Goal: Task Accomplishment & Management: Complete application form

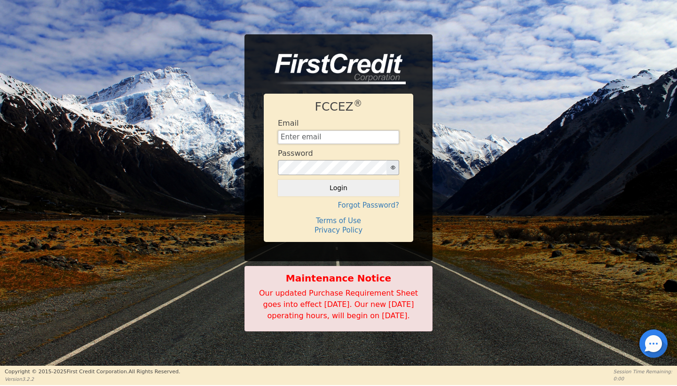
type input "wcdinc@outlook.com"
click at [341, 183] on button "Login" at bounding box center [338, 188] width 121 height 16
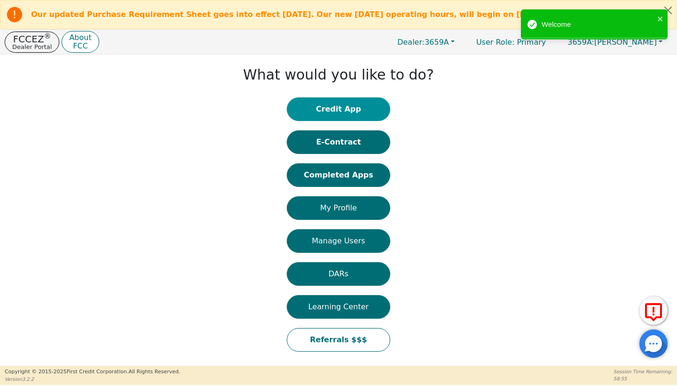
click at [317, 106] on button "Credit App" at bounding box center [338, 109] width 103 height 24
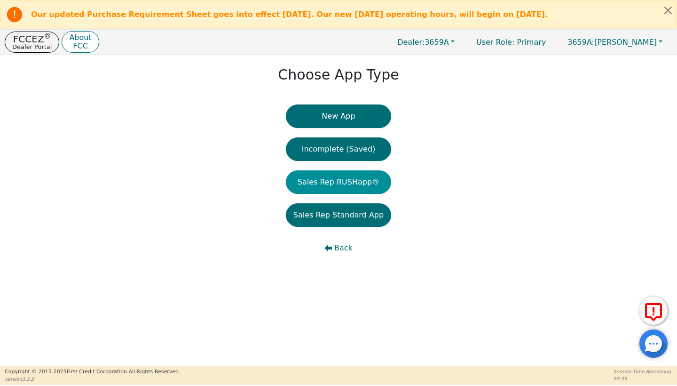
click at [338, 180] on button "Sales Rep RUSHapp®" at bounding box center [338, 182] width 105 height 24
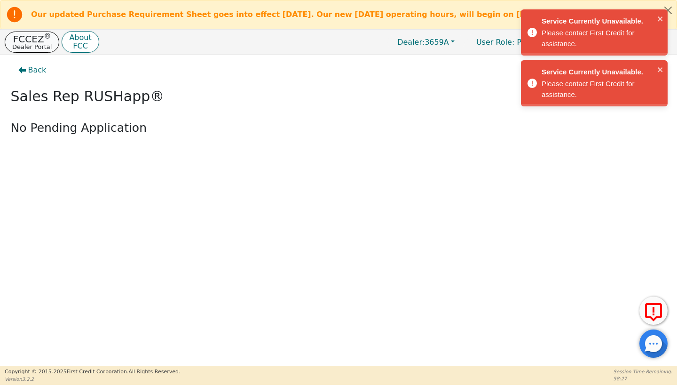
click at [34, 36] on p "FCCEZ ®" at bounding box center [32, 38] width 40 height 9
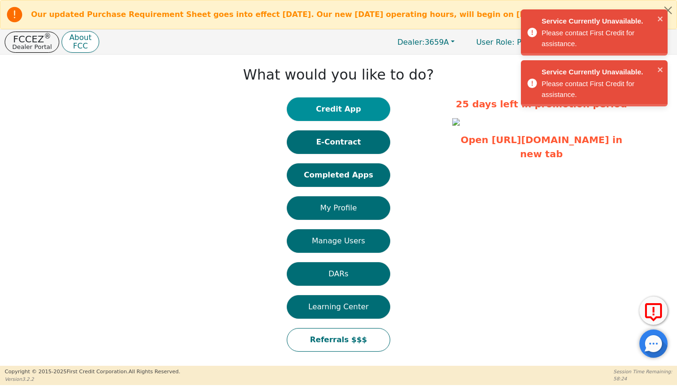
click at [366, 114] on button "Credit App" at bounding box center [338, 109] width 103 height 24
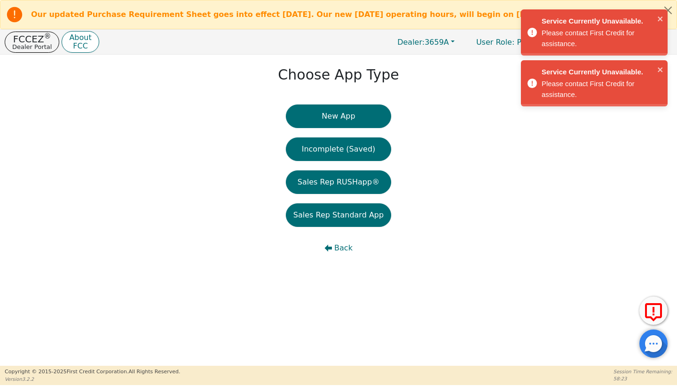
click at [366, 114] on button "New App" at bounding box center [338, 116] width 105 height 24
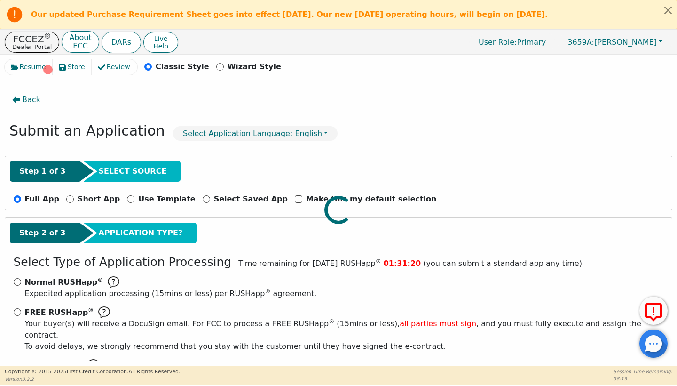
click at [15, 59] on div at bounding box center [339, 59] width 668 height 0
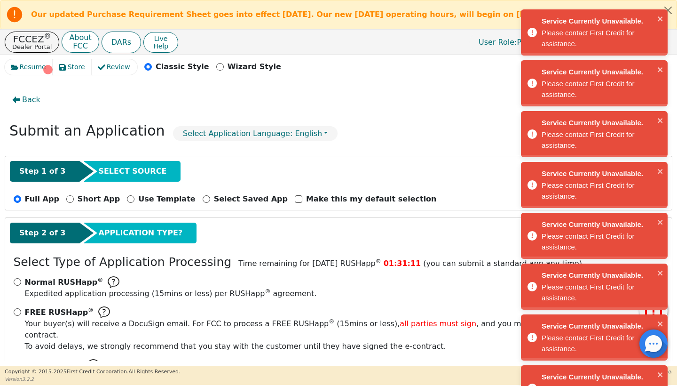
click at [16, 281] on input "Normal RUSHapp ® Expedited application processing ( 15 mins or less) per RUSHap…" at bounding box center [18, 282] width 8 height 8
click at [16, 283] on input "Normal RUSHapp ® Expedited application processing ( 15 mins or less) per RUSHap…" at bounding box center [18, 282] width 8 height 8
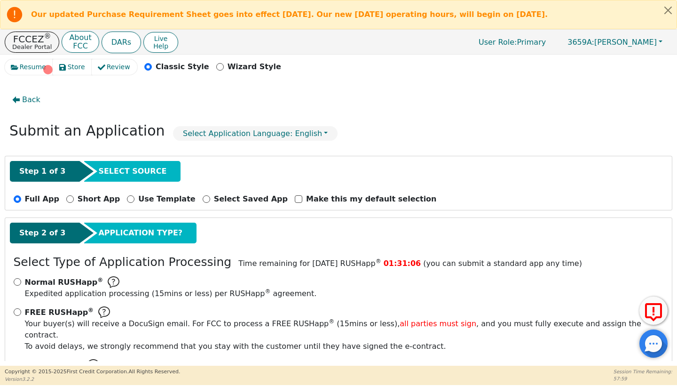
click at [20, 283] on input "Normal RUSHapp ® Expedited application processing ( 15 mins or less) per RUSHap…" at bounding box center [18, 282] width 8 height 8
click at [16, 281] on input "Normal RUSHapp ® Expedited application processing ( 15 mins or less) per RUSHap…" at bounding box center [18, 282] width 8 height 8
click at [15, 278] on div "Normal RUSHapp ® Expedited application processing ( 15 mins or less) per RUSHap…" at bounding box center [339, 287] width 651 height 23
click at [15, 285] on input "Normal RUSHapp ® Expedited application processing ( 15 mins or less) per RUSHap…" at bounding box center [18, 282] width 8 height 8
click at [16, 280] on input "Normal RUSHapp ® Expedited application processing ( 15 mins or less) per RUSHap…" at bounding box center [18, 282] width 8 height 8
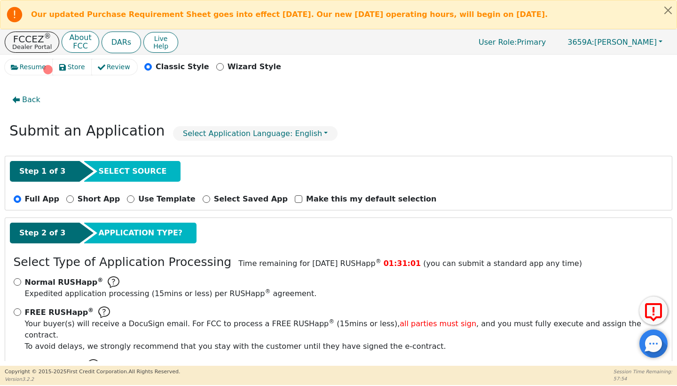
click at [16, 280] on input "Normal RUSHapp ® Expedited application processing ( 15 mins or less) per RUSHap…" at bounding box center [18, 282] width 8 height 8
radio input "false"
click at [14, 361] on input "Standard App Standard processing (twice daily) without expediting." at bounding box center [18, 365] width 8 height 8
radio input "false"
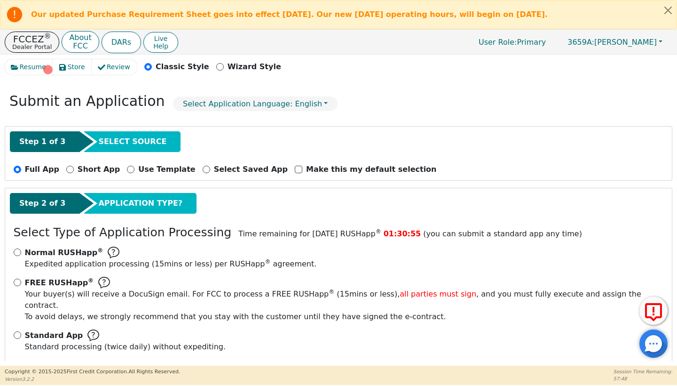
scroll to position [29, 0]
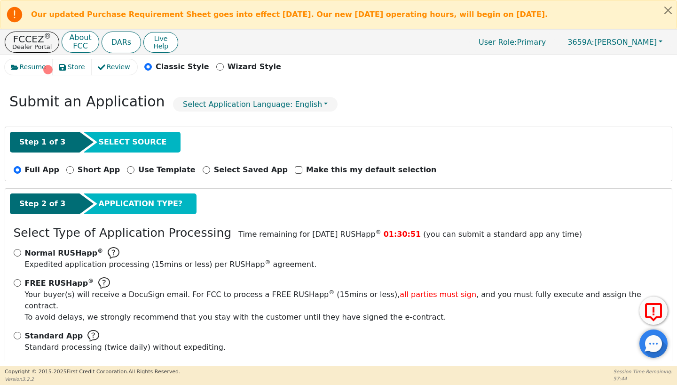
click at [17, 253] on input "Normal RUSHapp ® Expedited application processing ( 15 mins or less) per RUSHap…" at bounding box center [18, 253] width 8 height 8
radio input "false"
click at [16, 280] on input "FREE RUSHapp ® Your buyer(s) will receive a DocuSign email. For FCC to process …" at bounding box center [18, 283] width 8 height 8
click at [16, 283] on input "FREE RUSHapp ® Your buyer(s) will receive a DocuSign email. For FCC to process …" at bounding box center [18, 283] width 8 height 8
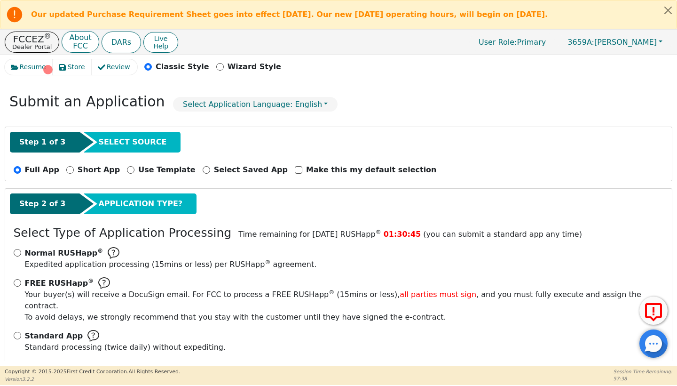
click at [16, 283] on input "FREE RUSHapp ® Your buyer(s) will receive a DocuSign email. For FCC to process …" at bounding box center [18, 283] width 8 height 8
radio input "false"
click at [16, 253] on input "Normal RUSHapp ® Expedited application processing ( 15 mins or less) per RUSHap…" at bounding box center [18, 253] width 8 height 8
radio input "false"
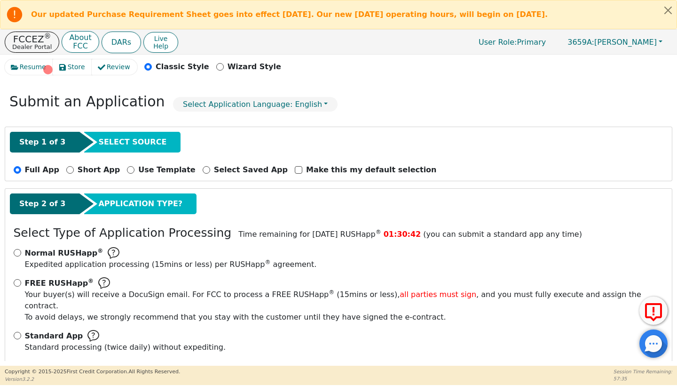
click at [14, 332] on input "Standard App Standard processing (twice daily) without expediting." at bounding box center [18, 336] width 8 height 8
radio input "false"
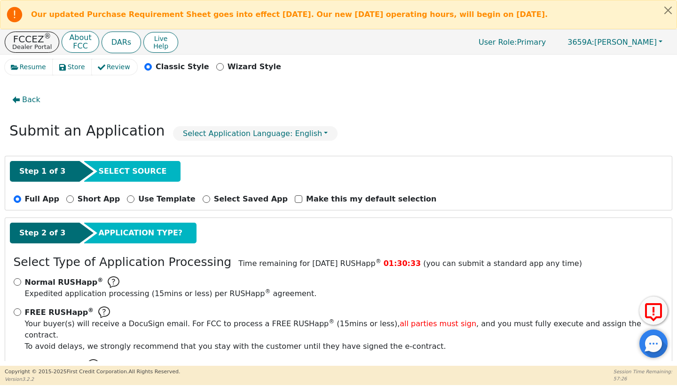
click at [658, 309] on icon at bounding box center [654, 313] width 23 height 24
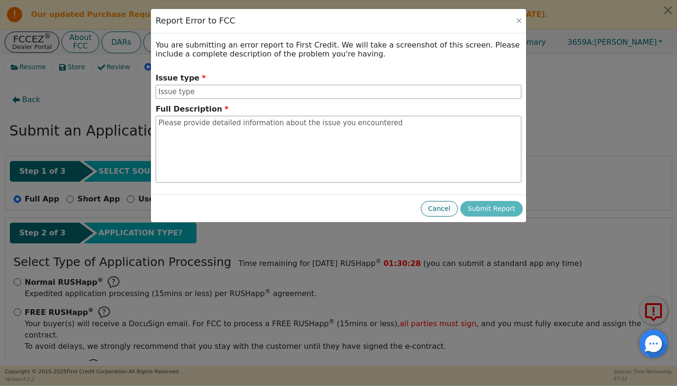
click at [444, 205] on button "Cancel" at bounding box center [439, 209] width 37 height 16
click at [444, 205] on div "Full App Short App Use Template Select Saved App Make this my default selection" at bounding box center [339, 199] width 658 height 12
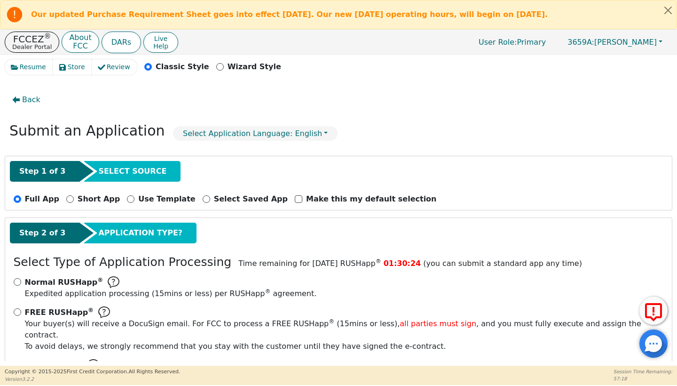
click at [18, 311] on input "FREE RUSHapp ® Your buyer(s) will receive a DocuSign email. For FCC to process …" at bounding box center [18, 312] width 8 height 8
radio input "true"
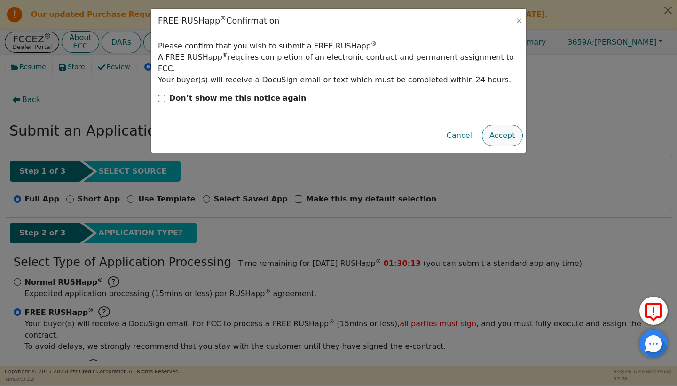
click at [504, 127] on button "Accept" at bounding box center [502, 136] width 41 height 22
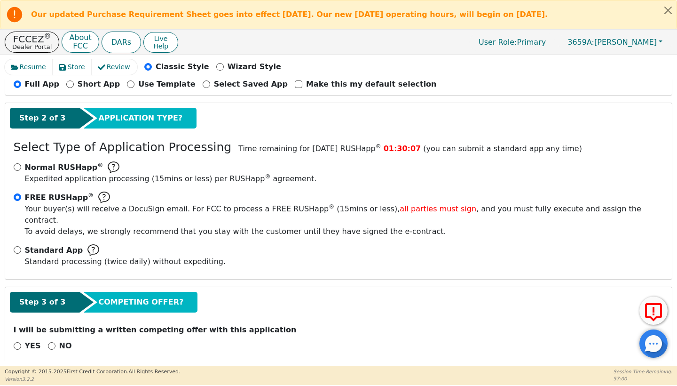
scroll to position [114, 0]
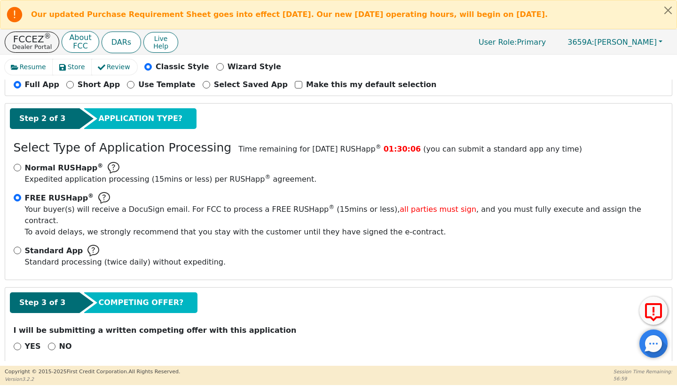
click at [17, 342] on input "YES" at bounding box center [18, 346] width 8 height 8
radio input "true"
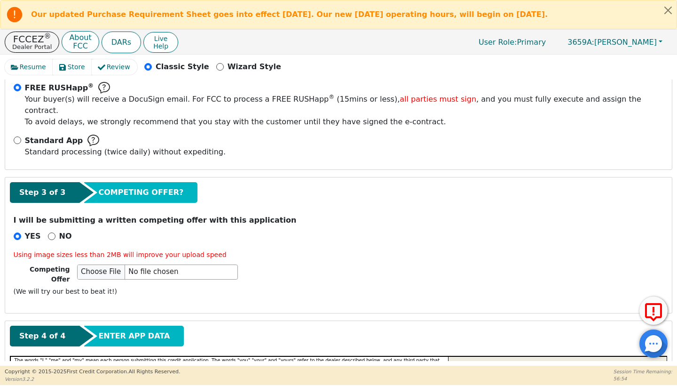
scroll to position [225, 0]
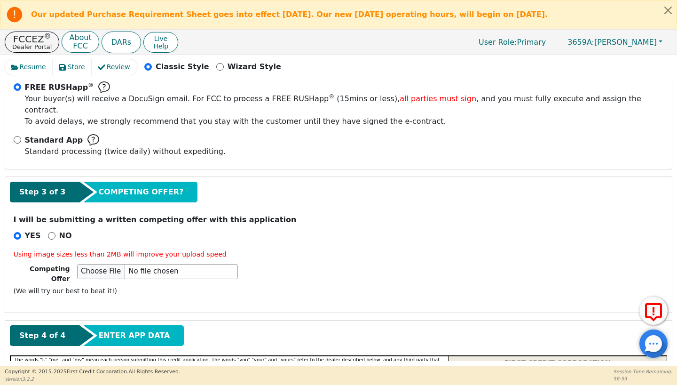
click at [49, 232] on input "NO" at bounding box center [52, 236] width 8 height 8
radio input "true"
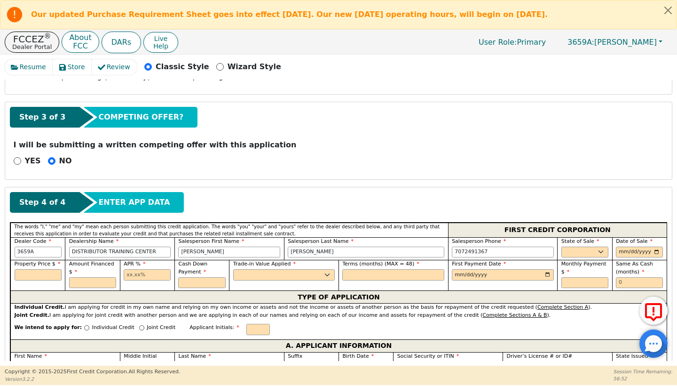
scroll to position [304, 0]
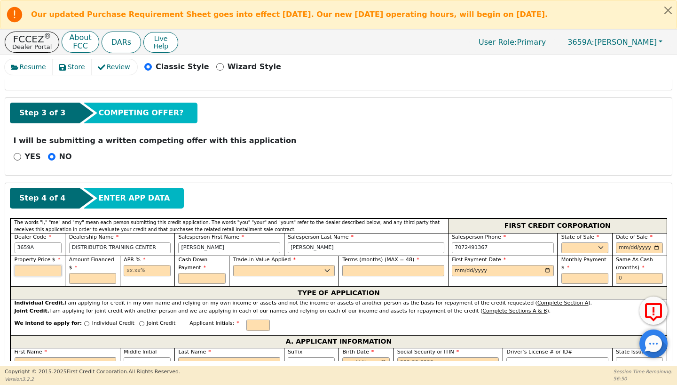
click at [37, 265] on input "text" at bounding box center [38, 270] width 47 height 11
type input "3000.00"
click at [89, 273] on input "text" at bounding box center [92, 278] width 47 height 11
type input "2750.00"
click at [147, 265] on input "text" at bounding box center [147, 270] width 47 height 11
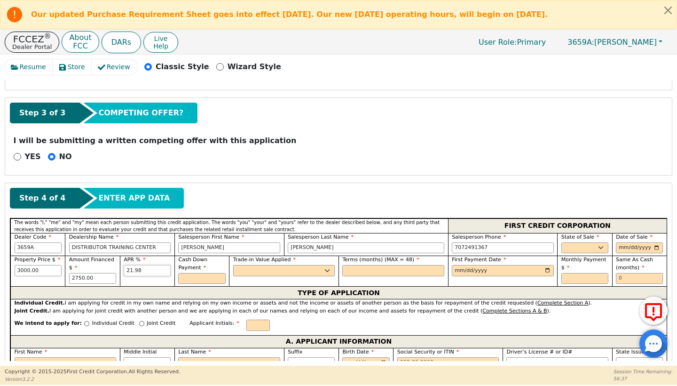
type input "21.98"
click at [192, 273] on input "text" at bounding box center [201, 278] width 47 height 11
type input "250.00"
select select "y"
click at [359, 265] on input "text" at bounding box center [393, 270] width 102 height 11
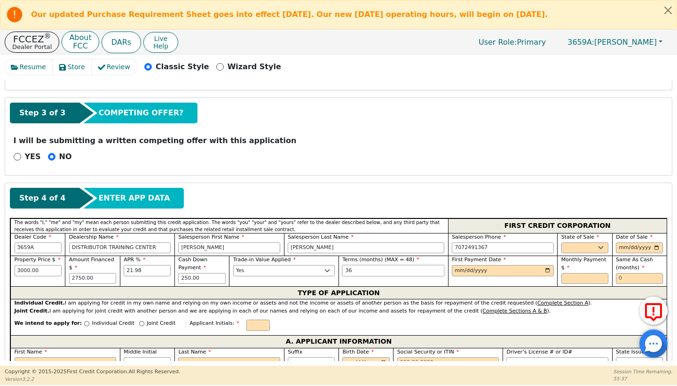
type input "36"
click at [483, 265] on input "date" at bounding box center [503, 270] width 102 height 11
type input "2025-10-06"
click at [363, 265] on input "36" at bounding box center [393, 270] width 102 height 11
type input "3"
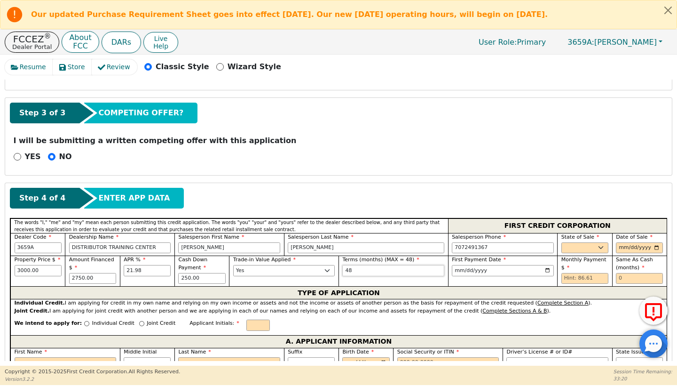
type input "48"
select select "NM"
click at [629, 242] on input "date" at bounding box center [639, 247] width 47 height 11
type input "[DATE]"
click at [565, 273] on input "text" at bounding box center [585, 278] width 47 height 11
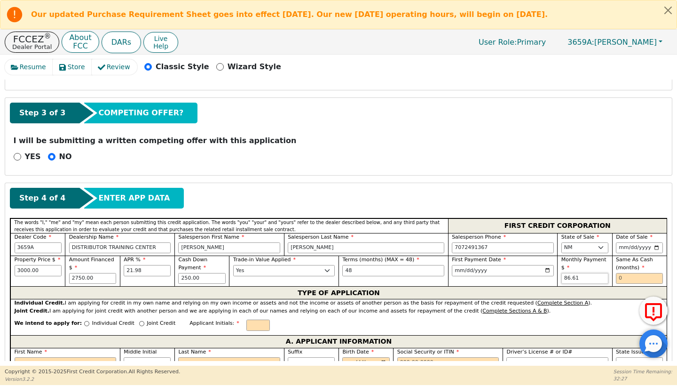
type input "86.61"
click at [627, 273] on input "text" at bounding box center [639, 278] width 47 height 11
type input "0"
click at [84, 321] on input "Individual Credit" at bounding box center [86, 323] width 5 height 5
radio input "true"
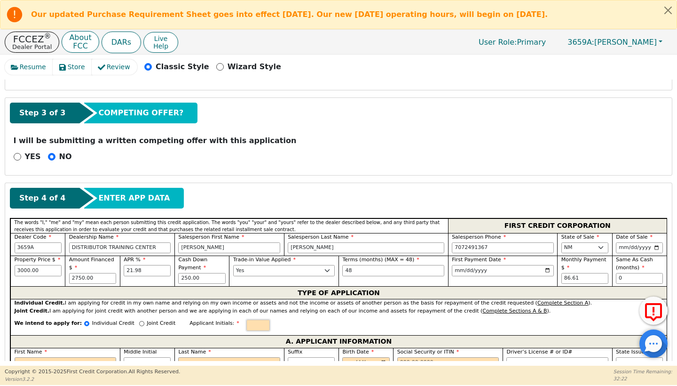
click at [247, 319] on input "text" at bounding box center [258, 324] width 24 height 11
type input "A"
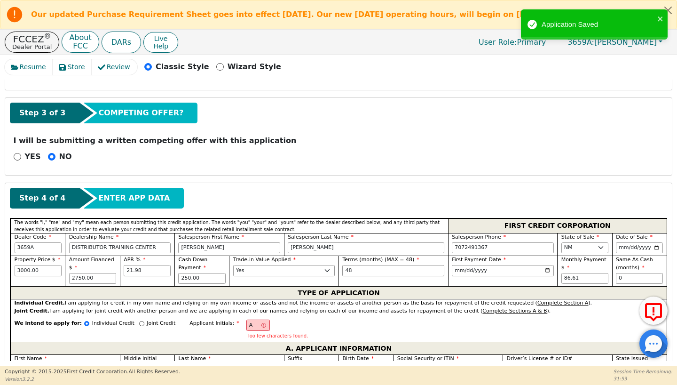
type input "An"
type input "And"
type input "Ande"
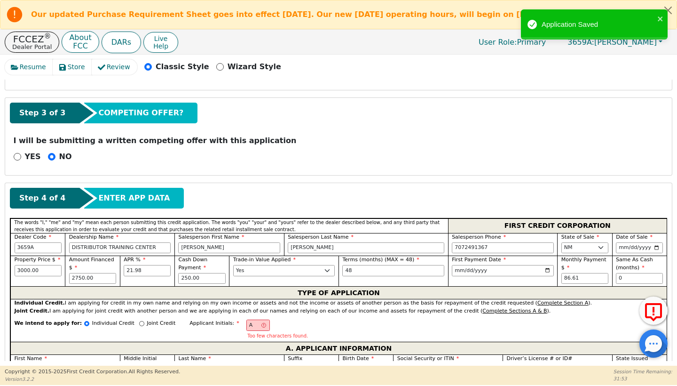
type input "Ande"
type input "And"
type input "Andr"
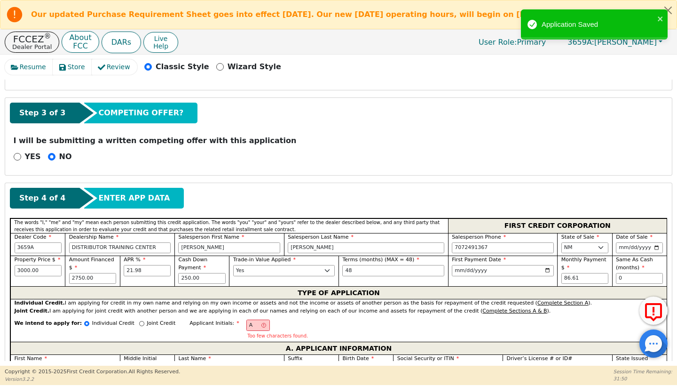
type input "Andre"
type input "[PERSON_NAME]"
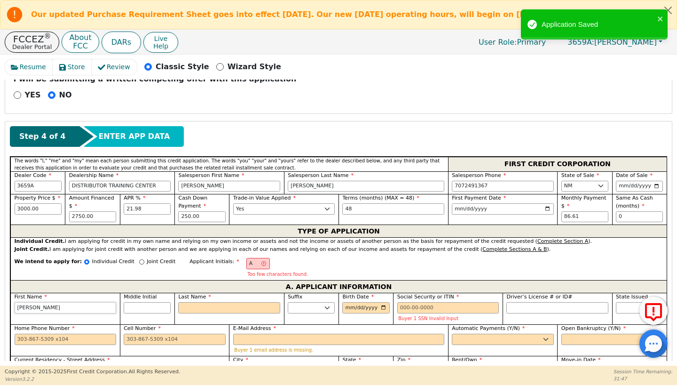
scroll to position [364, 0]
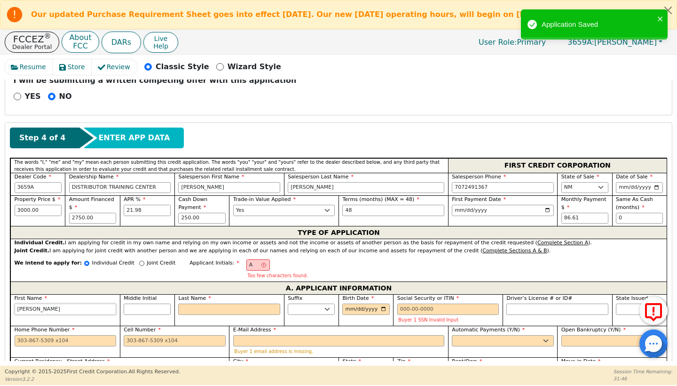
type input "[PERSON_NAME]"
click at [248, 259] on input "A" at bounding box center [258, 264] width 24 height 11
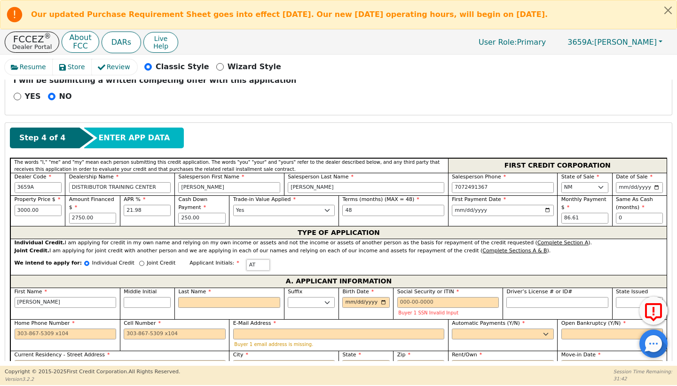
type input "AT"
type input "T"
type input "Andrea T"
type input "Th"
type input "Andrea Th"
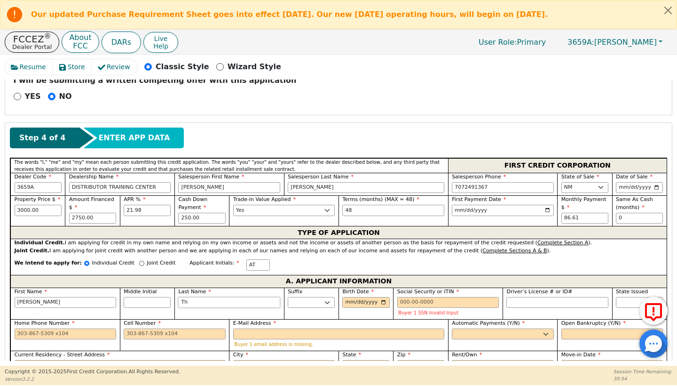
type input "Tho"
type input "Andrea Tho"
type input "Thom"
type input "Andrea Thom"
type input "Thomp"
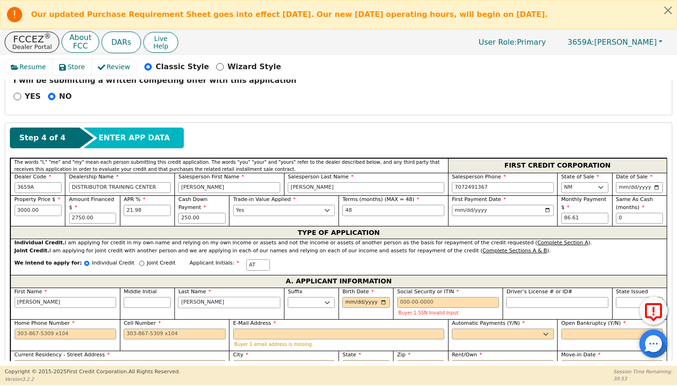
type input "Andrea Thomp"
type input "Thomps"
type input "Andrea Thomps"
type input "Thompso"
type input "Andrea Thompso"
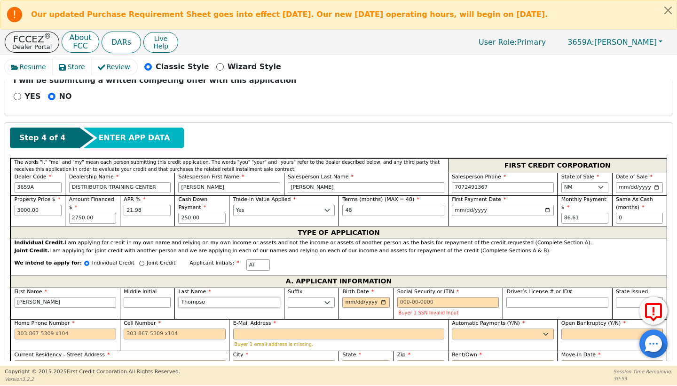
type input "[PERSON_NAME]"
type input "Andrea Thompson"
type input "[PERSON_NAME]"
click at [358, 297] on input "Birth Date" at bounding box center [365, 302] width 47 height 11
type input "2025-02-02"
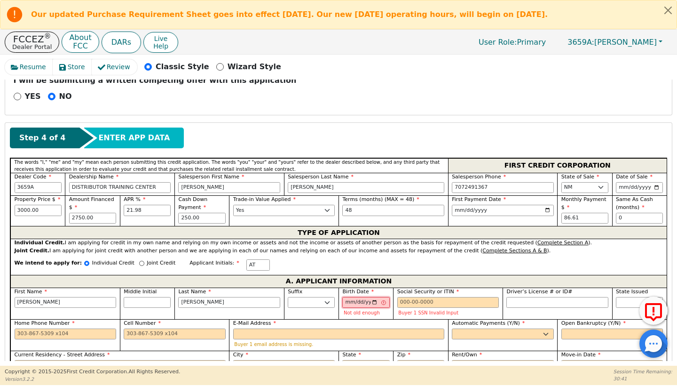
click at [373, 297] on input "2025-02-02" at bounding box center [365, 302] width 47 height 11
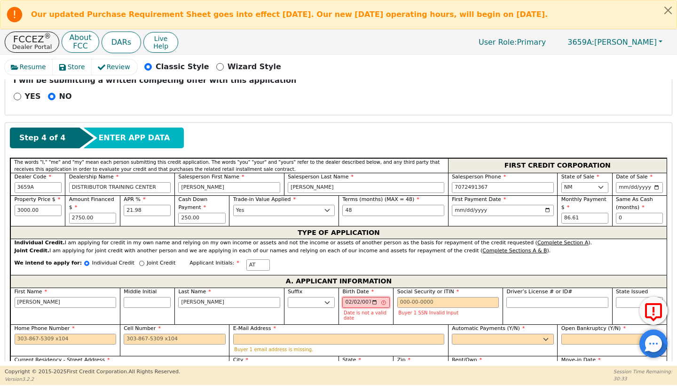
click at [375, 297] on input "0071-02-02" at bounding box center [365, 302] width 47 height 11
type input "0071-02-02"
click at [372, 297] on input "0971-02-02" at bounding box center [365, 302] width 47 height 11
click at [361, 297] on input "0971-02-02" at bounding box center [365, 302] width 47 height 11
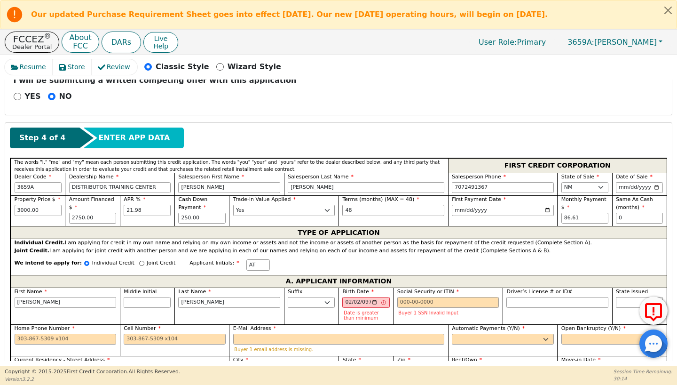
click at [378, 288] on label "Birth Date" at bounding box center [365, 292] width 47 height 8
click at [378, 297] on input "0971-02-02" at bounding box center [365, 302] width 47 height 11
click at [375, 297] on input "0971-02-02" at bounding box center [365, 302] width 47 height 11
click at [373, 297] on input "0971-02-02" at bounding box center [365, 302] width 47 height 11
click at [368, 297] on input "0971-02-02" at bounding box center [365, 302] width 47 height 11
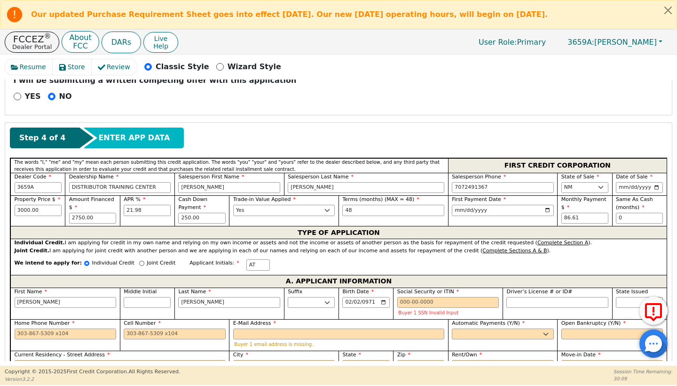
type input "1971-02-02"
click at [425, 297] on input "Social Security or ITIN" at bounding box center [448, 302] width 102 height 11
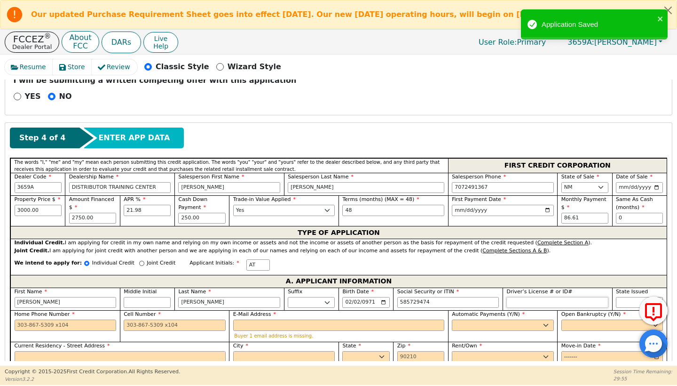
type input "***-**-9474"
click at [516, 297] on input "Driver’s License # or ID#" at bounding box center [558, 302] width 102 height 11
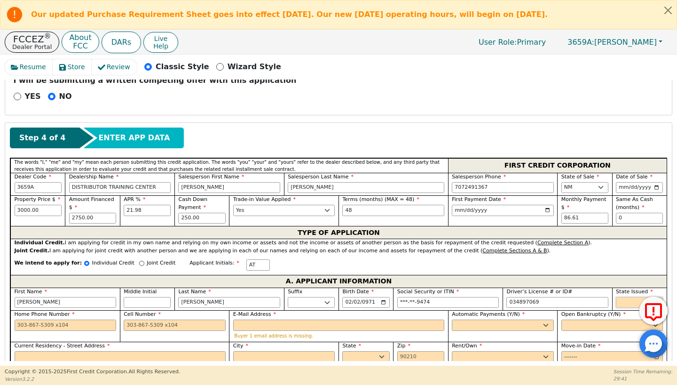
type input "*********"
select select "NM"
click at [47, 319] on input "Home Phone Number" at bounding box center [66, 324] width 102 height 11
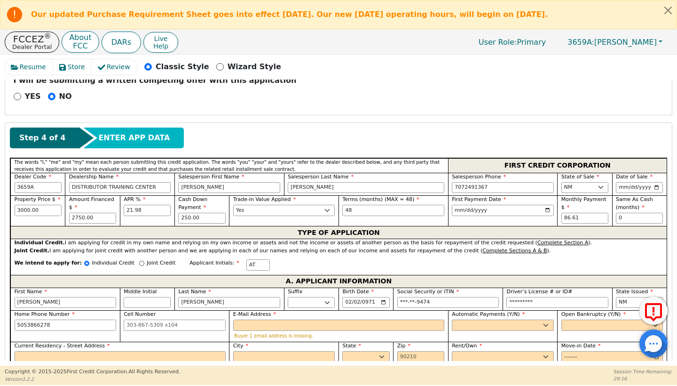
type input "505-386-6278"
click at [139, 319] on input "Cell Number" at bounding box center [175, 324] width 102 height 11
type input "505-386-6278"
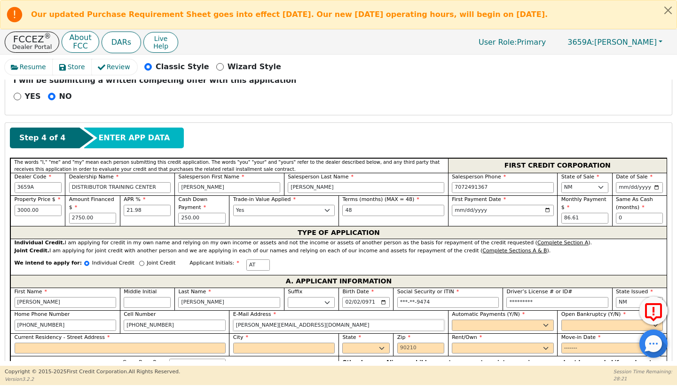
type input "andrea.thompson47@yahoo.com"
click at [465, 317] on div "Automatic Payments (Y/N) Yes No" at bounding box center [503, 321] width 110 height 23
select select "y"
type input "Andrea Thompson"
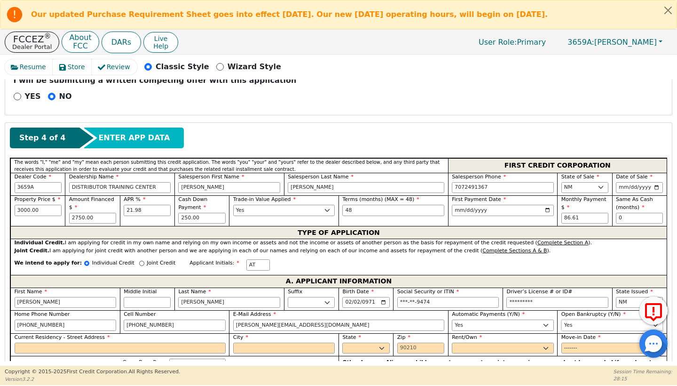
select select "n"
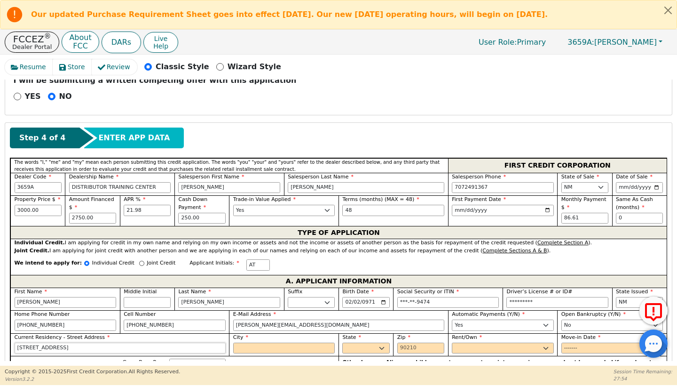
type input "9308 Hilton ave NE"
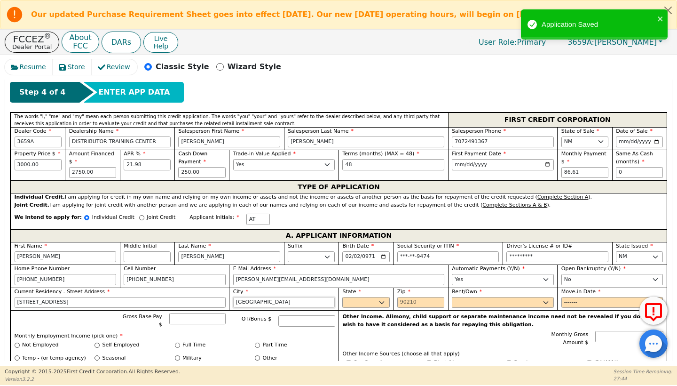
scroll to position [411, 0]
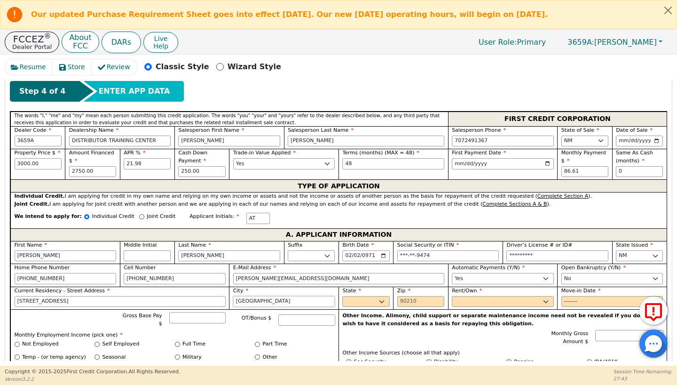
type input "albuquerque"
select select "NM"
click at [407, 312] on p "Other Income. Alimony, child support or separate maintenance income need not be…" at bounding box center [503, 320] width 321 height 16
type input "87111"
select select "Rent"
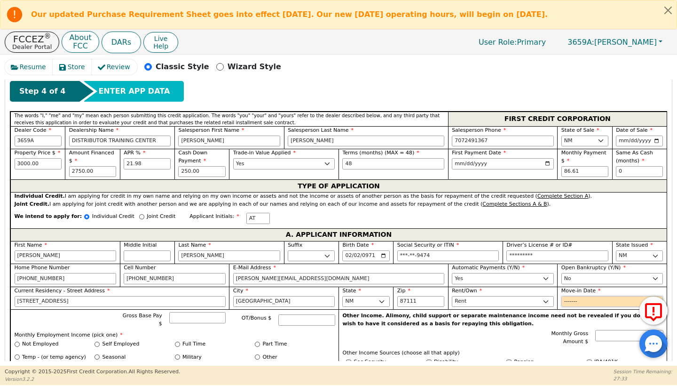
click at [580, 296] on input "Move-in Date" at bounding box center [613, 301] width 102 height 11
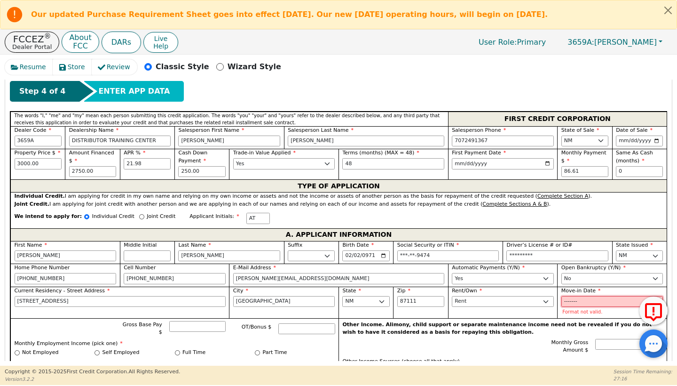
type input "0"
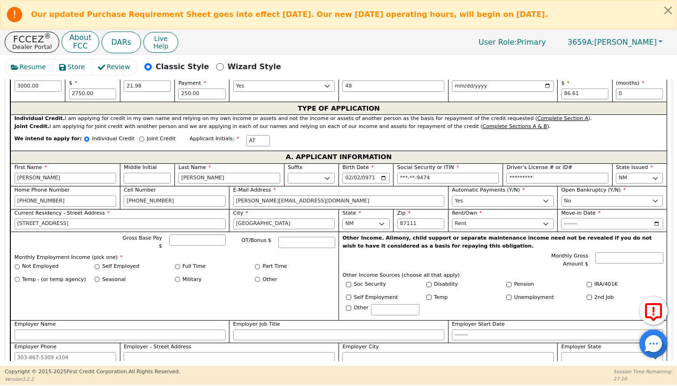
scroll to position [494, 0]
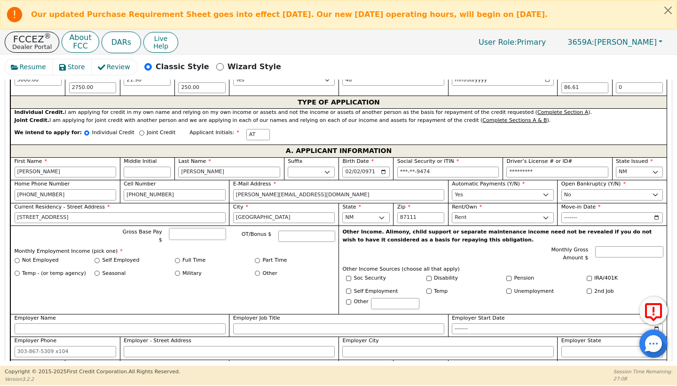
type input "2022-03"
click at [180, 228] on input "Gross Base Pay $" at bounding box center [197, 233] width 56 height 11
type input "3500.00"
click at [175, 258] on input "Full Time" at bounding box center [177, 260] width 5 height 5
radio input "true"
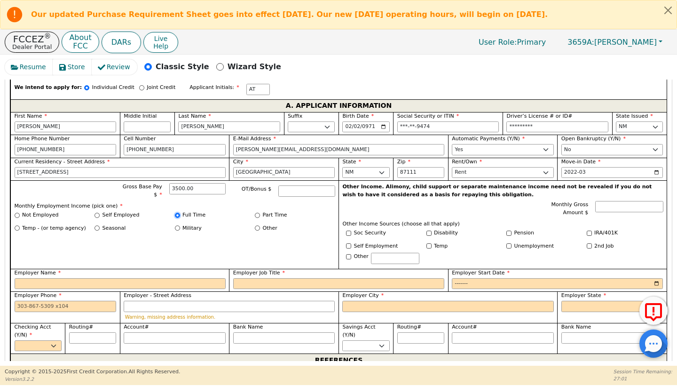
scroll to position [540, 0]
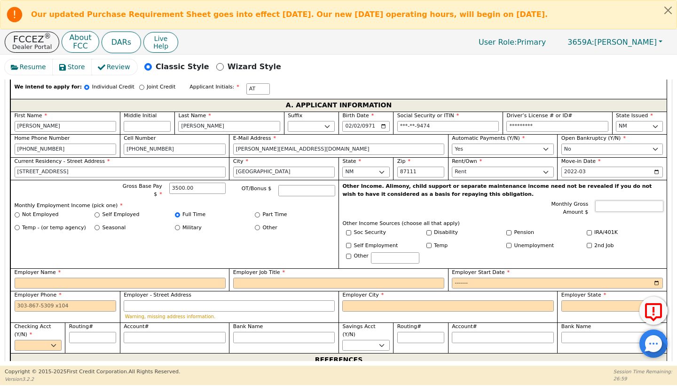
click at [602, 200] on input "Monthly Gross Amount $" at bounding box center [629, 205] width 68 height 11
type input "1149.00"
click at [347, 254] on input "Other" at bounding box center [348, 256] width 5 height 5
checkbox input "true"
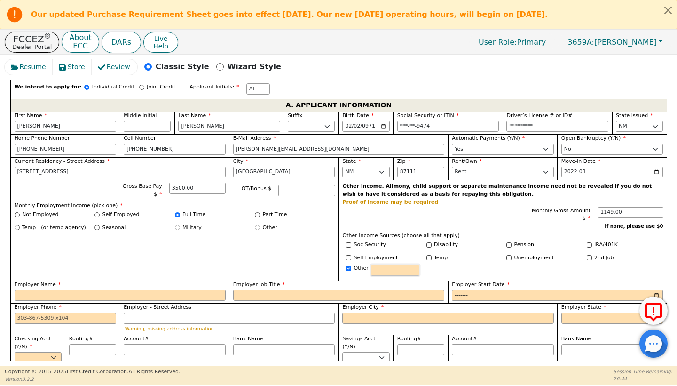
click at [382, 264] on input "text" at bounding box center [395, 269] width 48 height 11
type input "subsidy"
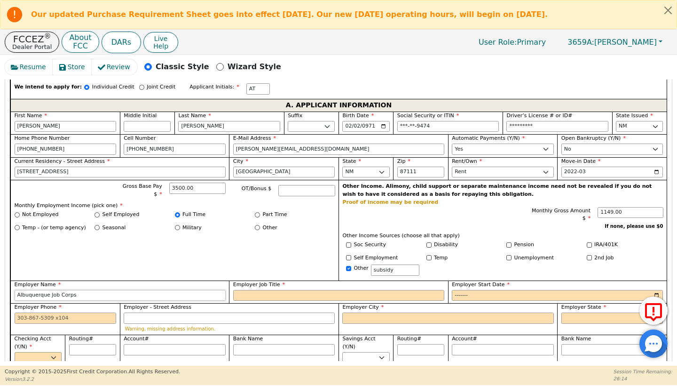
type input "Albuquerque Job Corps"
type input "Medical billing Clerk"
click at [456, 290] on input "Employer Start Date" at bounding box center [557, 295] width 211 height 11
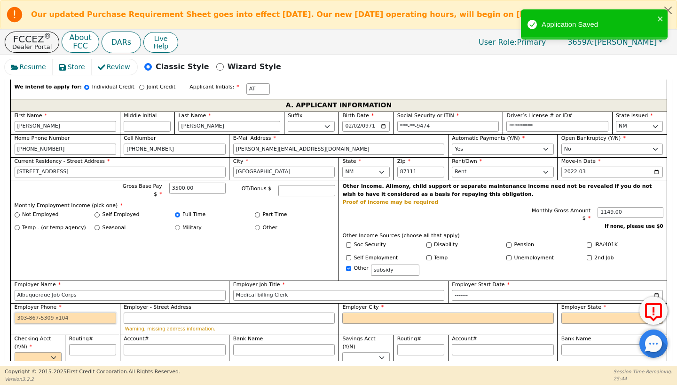
type input "2020-08"
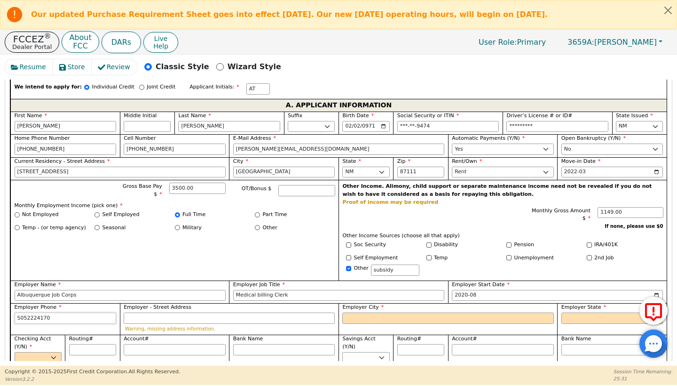
scroll to position [608, 0]
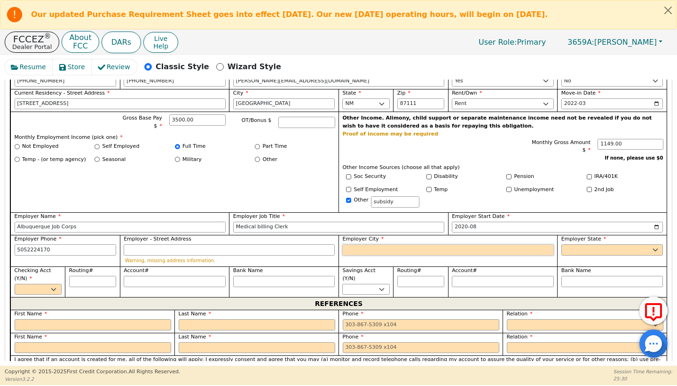
type input "505-222-4170"
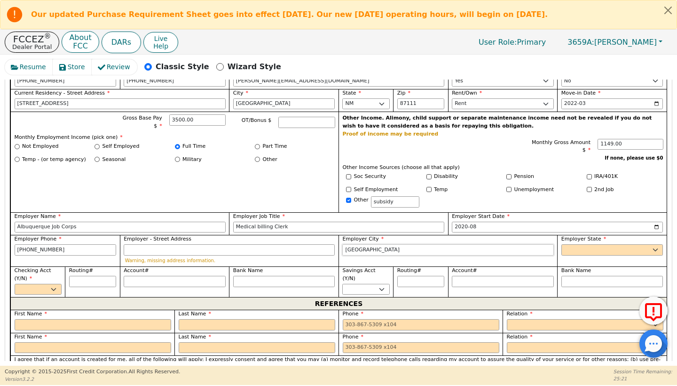
type input "albuquerque"
select select "NM"
select select "y"
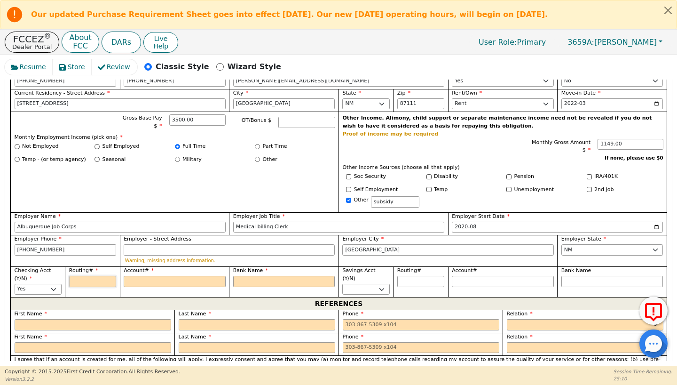
click at [76, 276] on input "Routing#" at bounding box center [92, 281] width 47 height 11
type input "1"
type input "*"
type input "10"
type input "**"
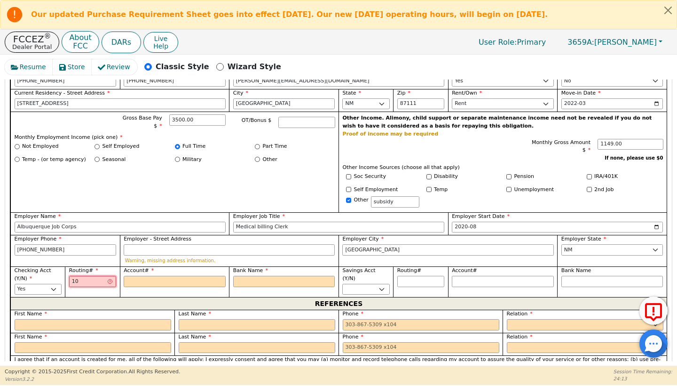
type input "103"
type input "***"
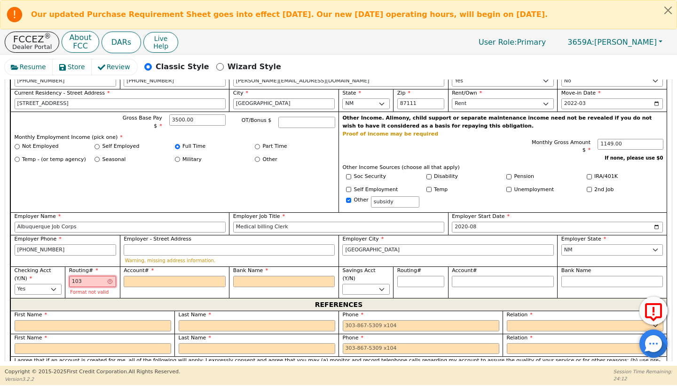
type input "1031"
type input "****"
type input "10310"
type input "*****"
type input "103100"
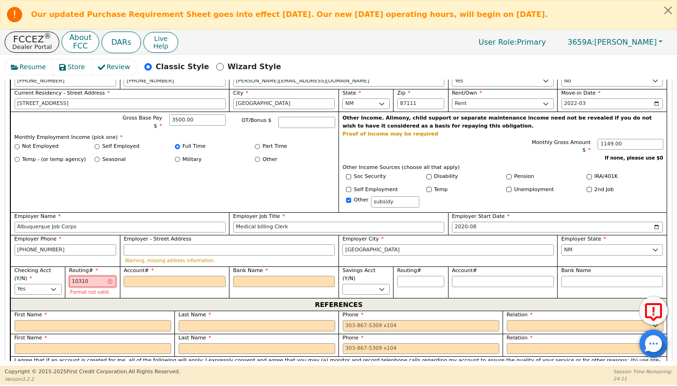
type input "******"
type input "1031001"
type input "*******"
type input "10310019"
type input "********"
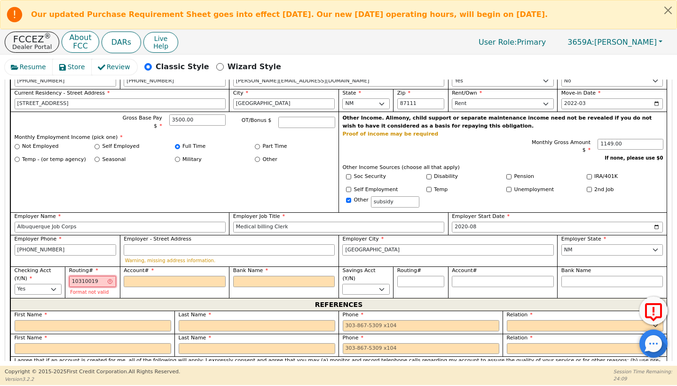
type input "103100195"
type input "*********"
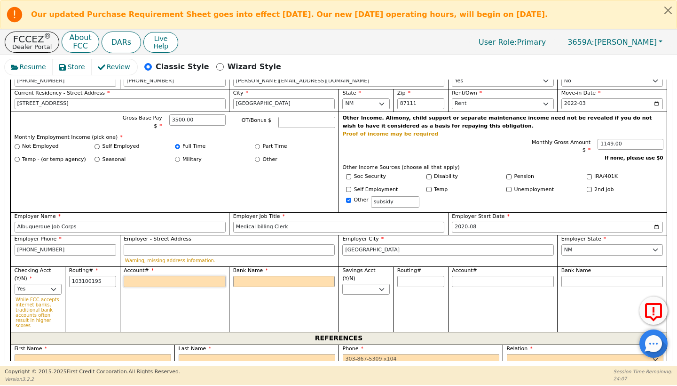
type input "*********"
click at [128, 276] on input "Account#" at bounding box center [175, 281] width 102 height 11
type input "6"
type input "*"
type input "69"
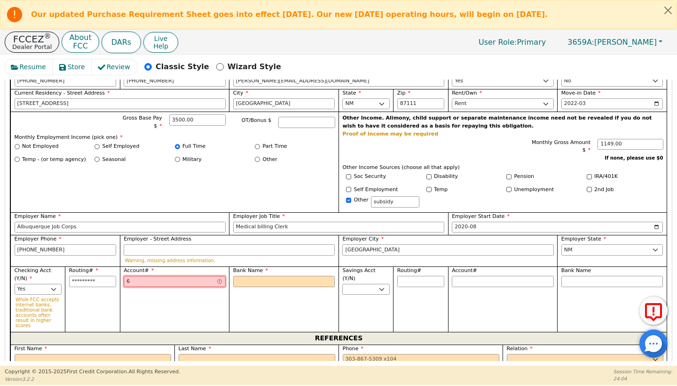
type input "**"
type input "691"
type input "***"
type input "6911"
type input "****"
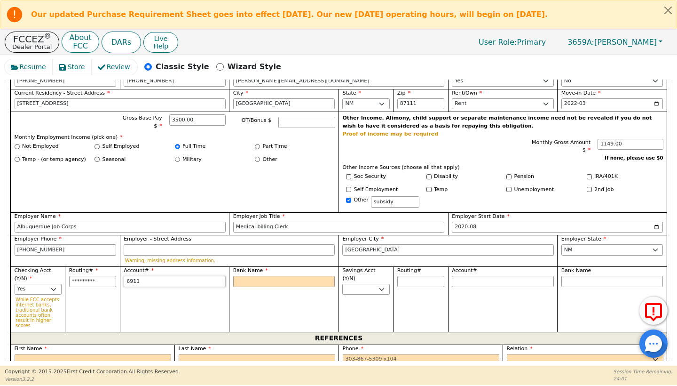
type input "69111"
type input "*****"
type input "691113"
type input "******"
type input "6911131"
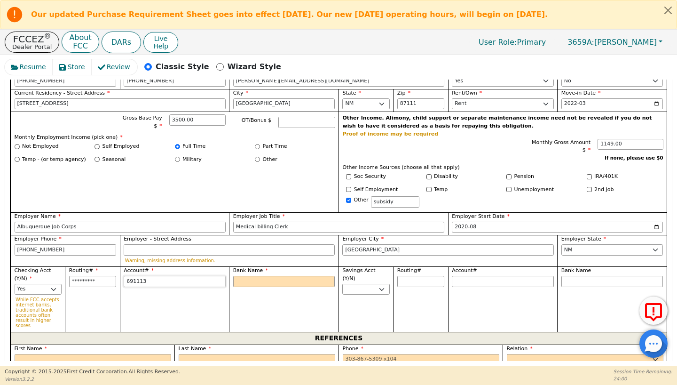
type input "*******"
type input "69111314"
type input "********"
type input "691113144"
type input "*********"
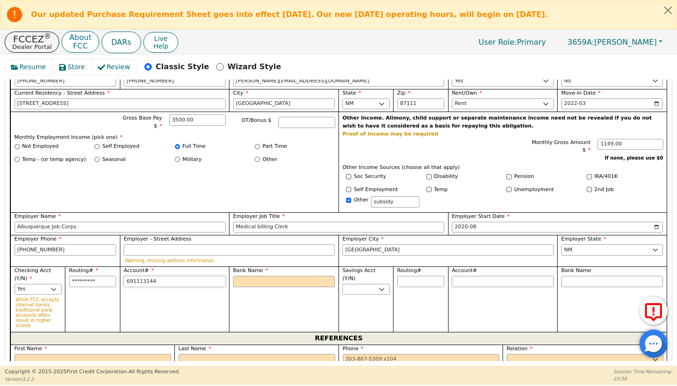
type input "6911131447"
type input "**********"
type input "69111314476"
type input "**********"
type input "691113144766"
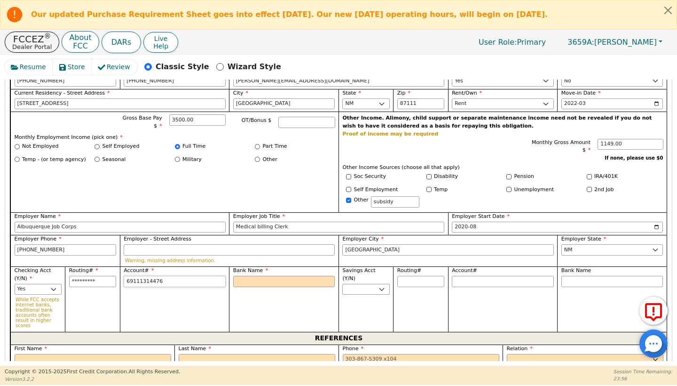
type input "**********"
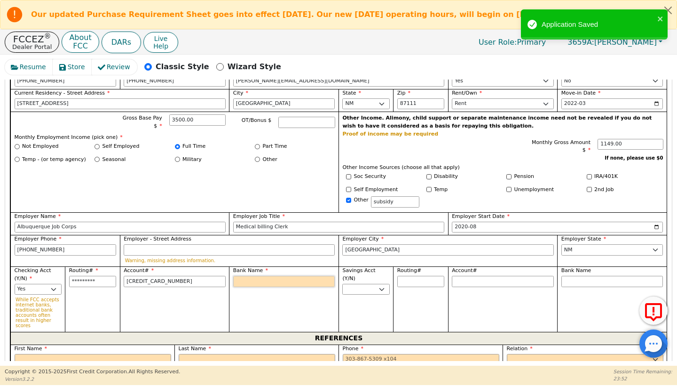
type input "**********"
type input "S"
type input "St"
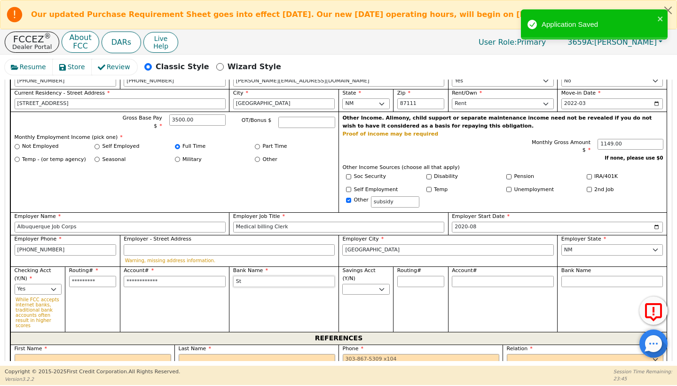
type input "Sti"
type input "Stid"
type input "Stide"
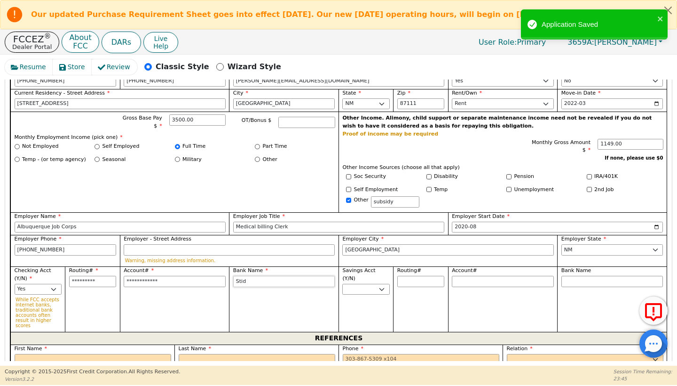
type input "Stide"
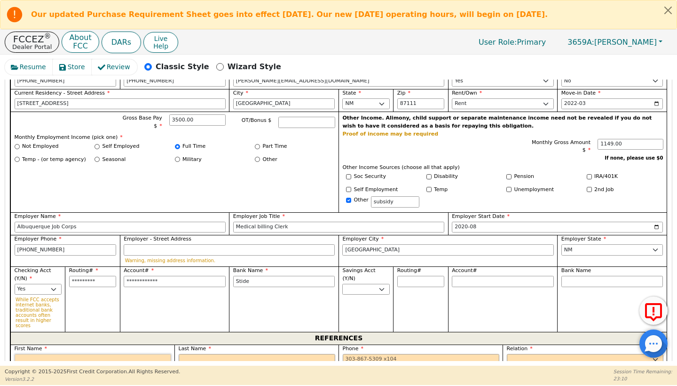
type input "Stide"
type input "l"
type input "Liesel"
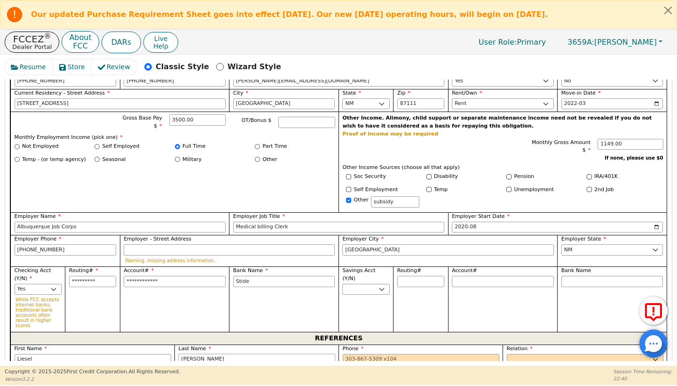
type input "[PERSON_NAME]"
type input "505-460-9253"
select select "DAUGHTER"
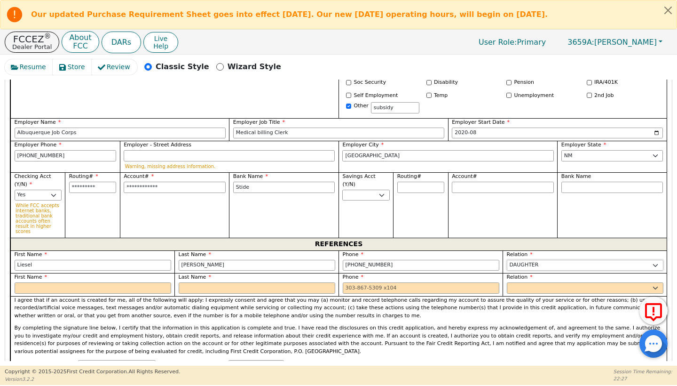
scroll to position [707, 0]
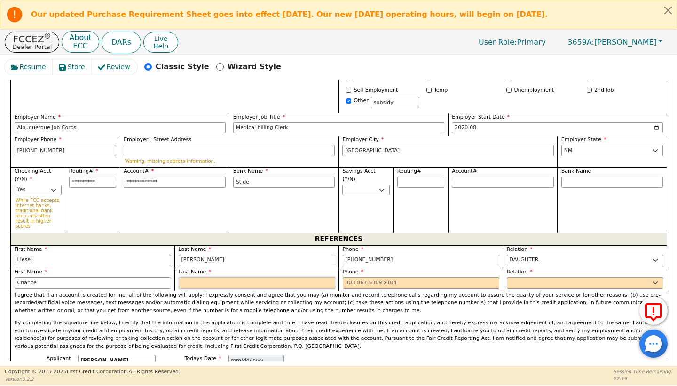
type input "Chance"
type input "[PERSON_NAME]"
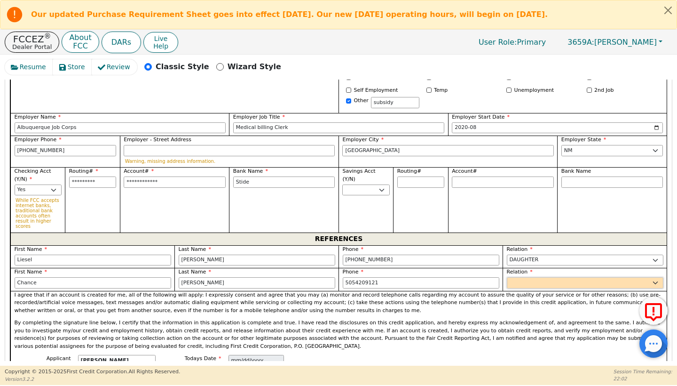
type input "505-420-9121"
select select "SON"
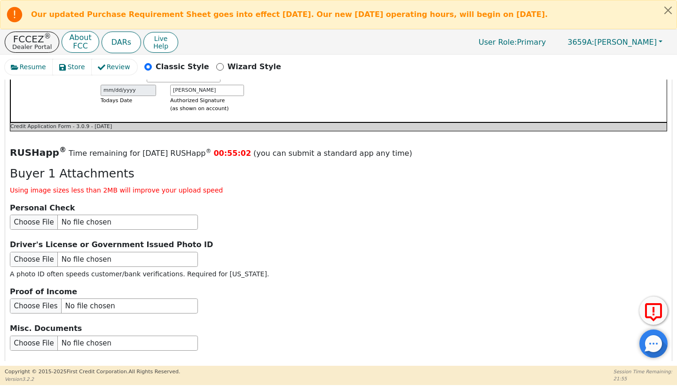
scroll to position [1126, 0]
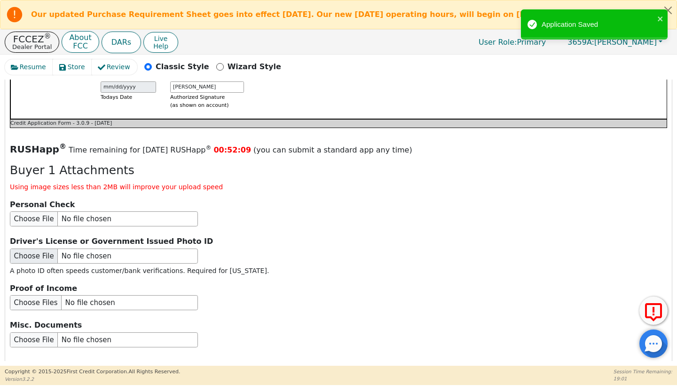
click at [34, 248] on input "file" at bounding box center [104, 255] width 188 height 15
type input "C:\fakepath\IMG_20250906_141130077_HDR.jpg"
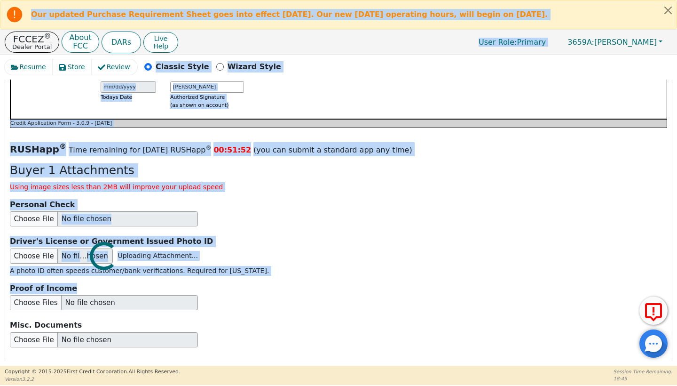
drag, startPoint x: 34, startPoint y: 224, endPoint x: 555, endPoint y: -38, distance: 582.9
click at [555, 0] on html "Our updated Purchase Requirement Sheet goes into effect Monday, September 8th, …" at bounding box center [338, 192] width 677 height 385
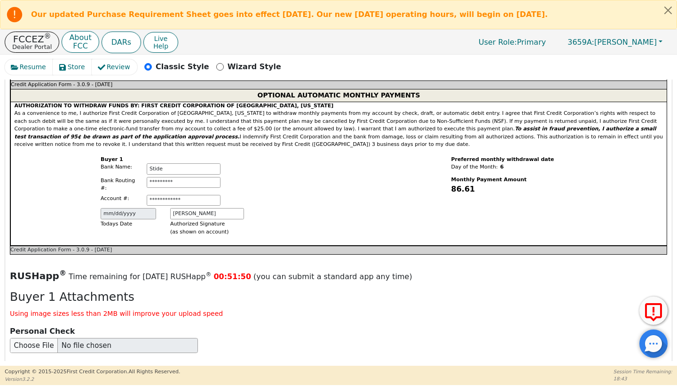
click at [413, 159] on div "Preferred monthly withdrawal date Day of the Month: 6 Monthly Payment Amount 86…" at bounding box center [503, 197] width 328 height 97
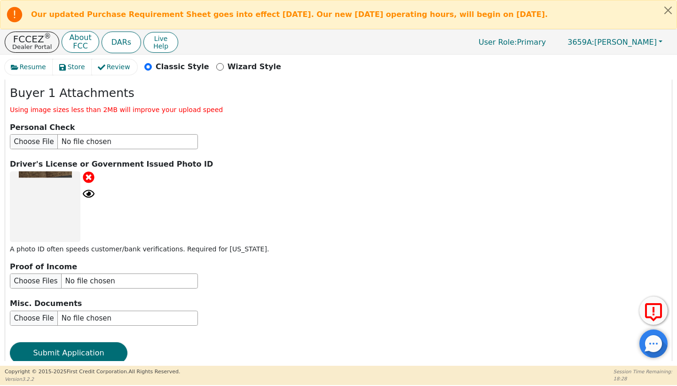
scroll to position [1203, 0]
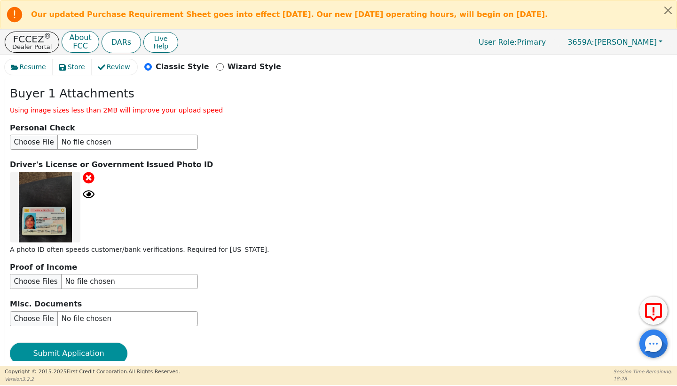
click at [71, 342] on button "Submit Application" at bounding box center [69, 353] width 118 height 22
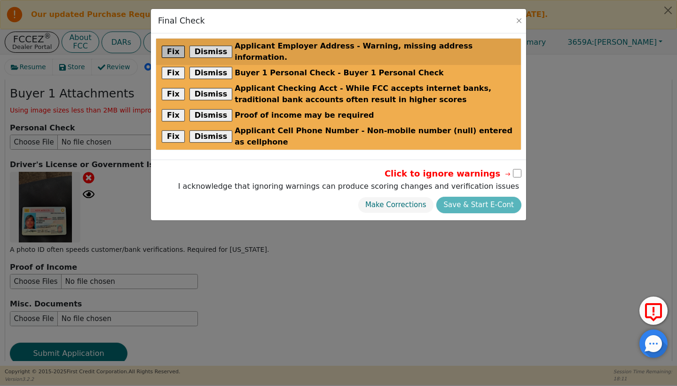
click at [173, 48] on button "Fix" at bounding box center [173, 52] width 23 height 12
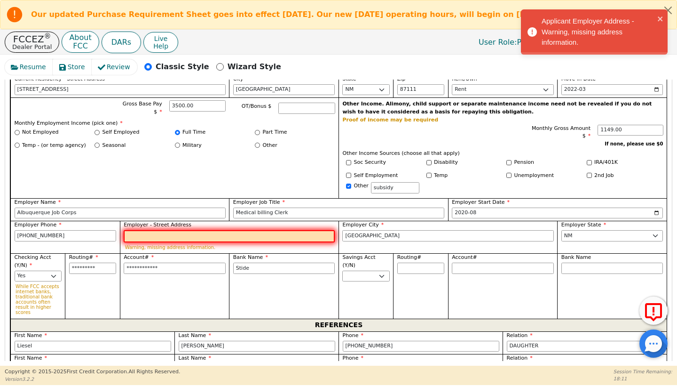
scroll to position [623, 0]
click at [207, 230] on input "Employer - Street Address" at bounding box center [229, 236] width 211 height 12
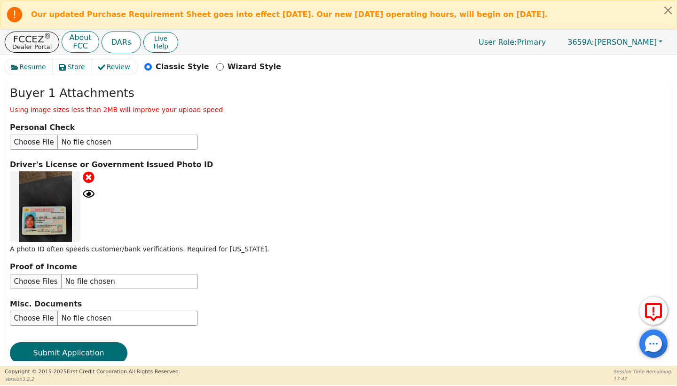
scroll to position [1194, 0]
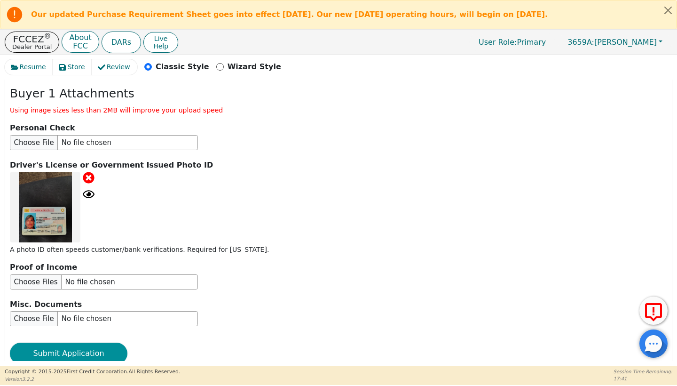
type input "1500 Indian st NW"
click at [51, 342] on button "Submit Application" at bounding box center [69, 353] width 118 height 22
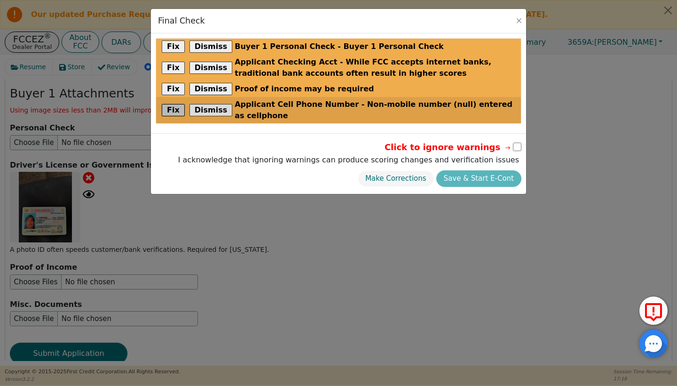
click at [172, 105] on button "Fix" at bounding box center [173, 110] width 23 height 12
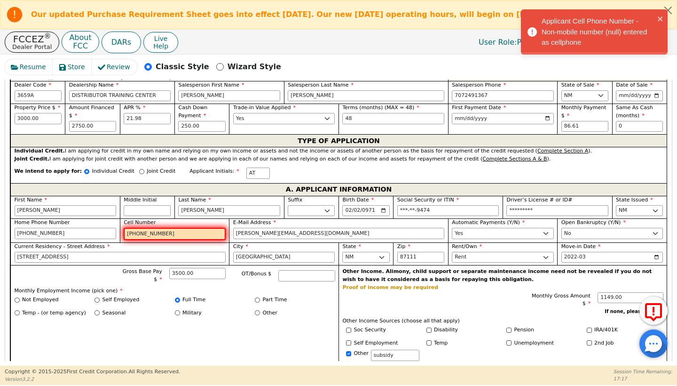
scroll to position [456, 0]
click at [108, 227] on input "505-386-6278" at bounding box center [66, 232] width 102 height 11
click at [219, 227] on input "505-386-6278" at bounding box center [175, 233] width 102 height 12
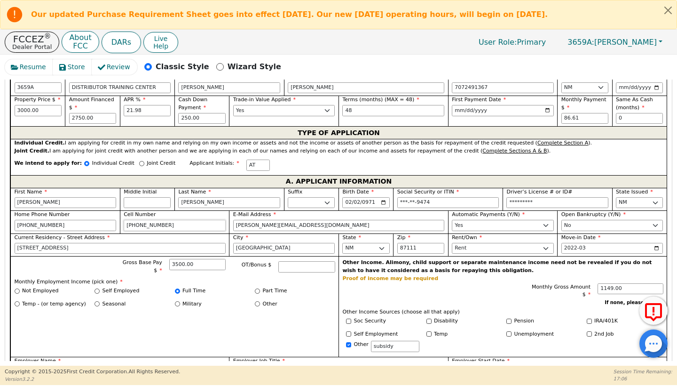
scroll to position [466, 0]
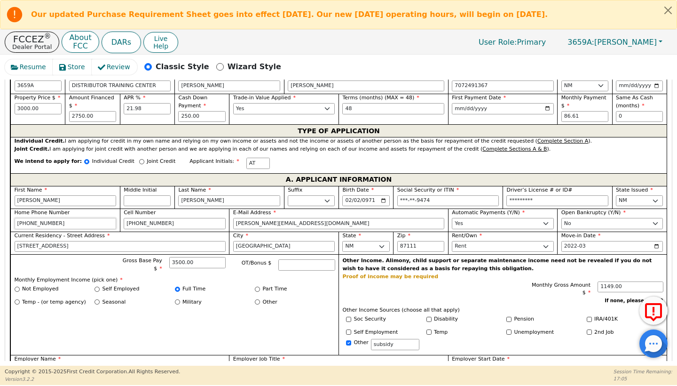
click at [89, 218] on input "505-386-6278" at bounding box center [66, 223] width 102 height 11
type input "5"
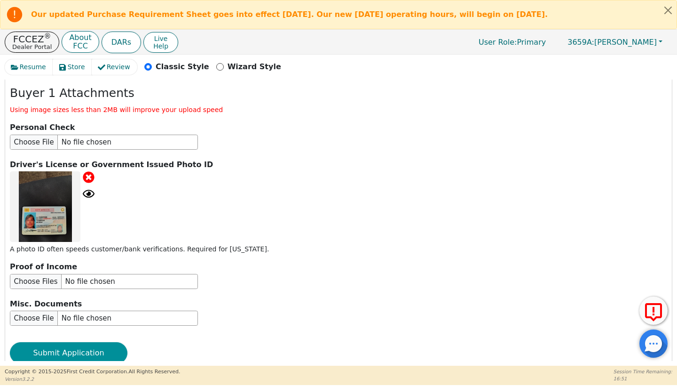
scroll to position [1194, 0]
type input "505-386-6178"
click at [86, 342] on button "Submit Application" at bounding box center [69, 353] width 118 height 22
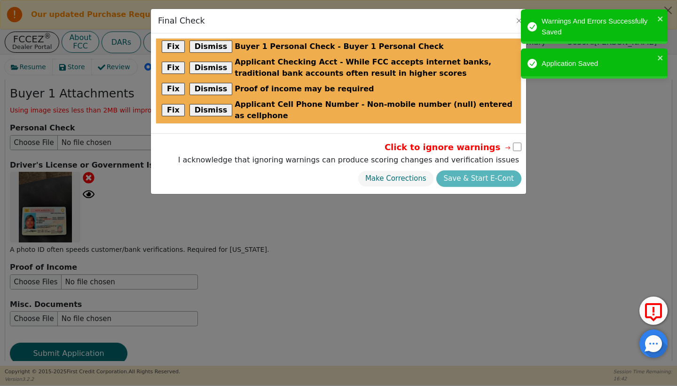
click at [519, 143] on input "checkbox" at bounding box center [517, 147] width 8 height 8
checkbox input "true"
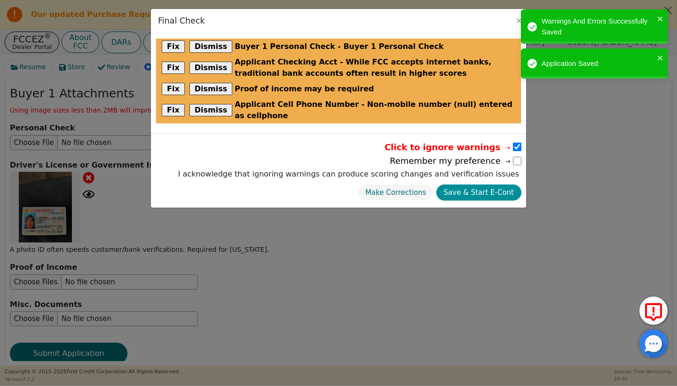
click at [469, 186] on button "Save & Start E-Cont" at bounding box center [478, 192] width 85 height 16
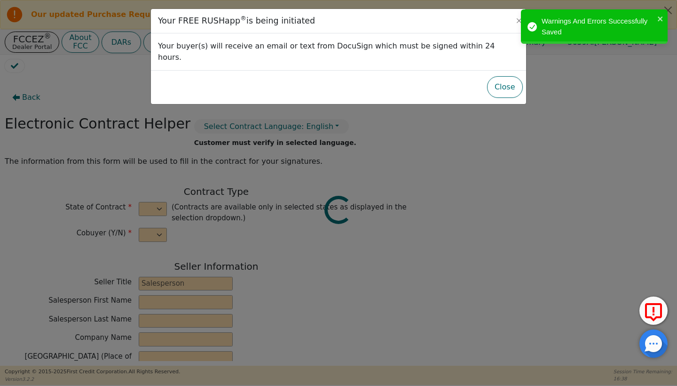
select select "n"
type input "Owner"
type input "MIGUEL"
type input "ROCHA"
type input "DISTRIBUTOR TRAINING CENTER"
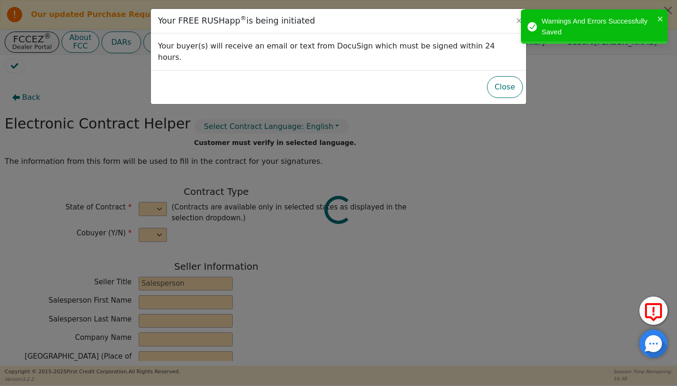
type input "6135 TAM O'SHANTER DR STE 9"
type input "STOCKTON"
select select "CA"
type input "95210"
type input "[PERSON_NAME]"
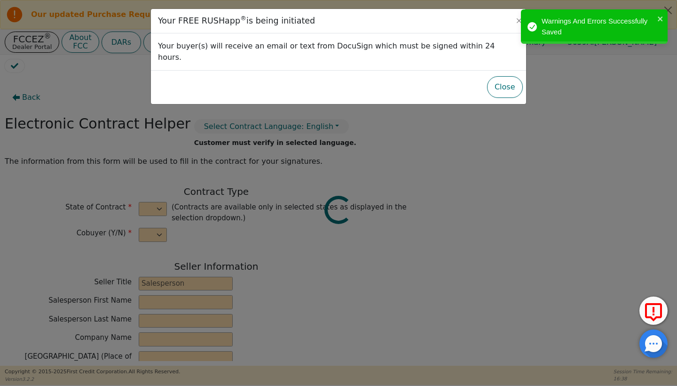
type input "[PERSON_NAME]"
type input "andrea.thompson47@yahoo.com"
type input "9308 Hilton ave NE"
type input "albuquerque"
select select "NM"
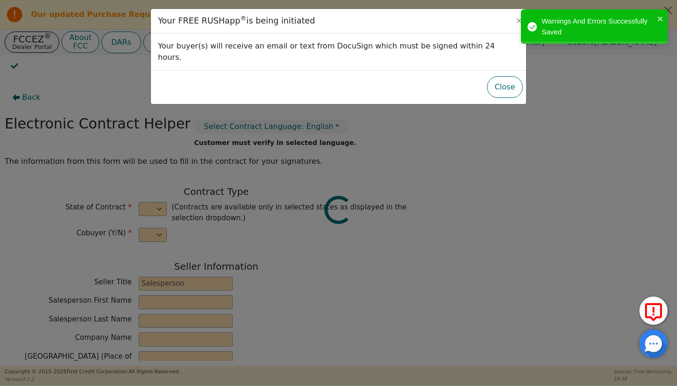
type input "87111"
type input "[DATE]"
type input "21.98"
type input "2025-10-06"
type input "48"
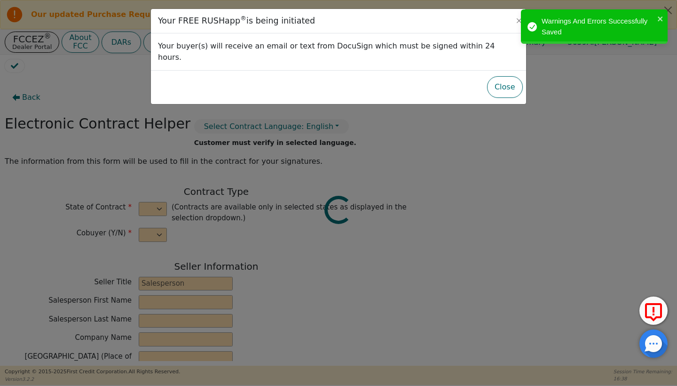
type input "0"
type input "3000.00"
type input "250.00"
type input "2750.00"
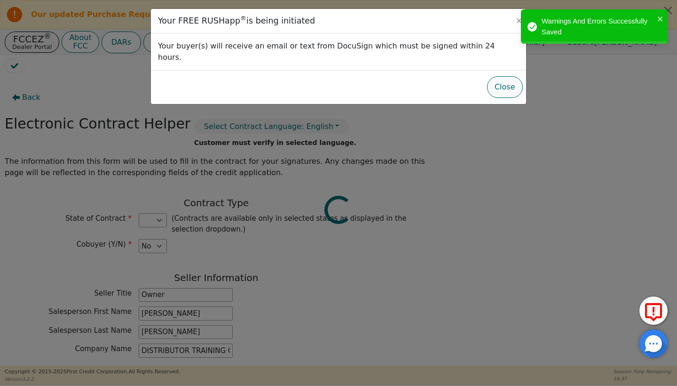
select select "NM"
click at [510, 76] on button "Close" at bounding box center [505, 87] width 36 height 22
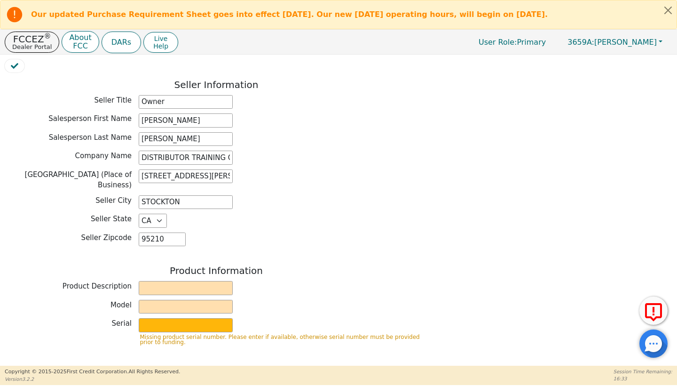
scroll to position [248, 0]
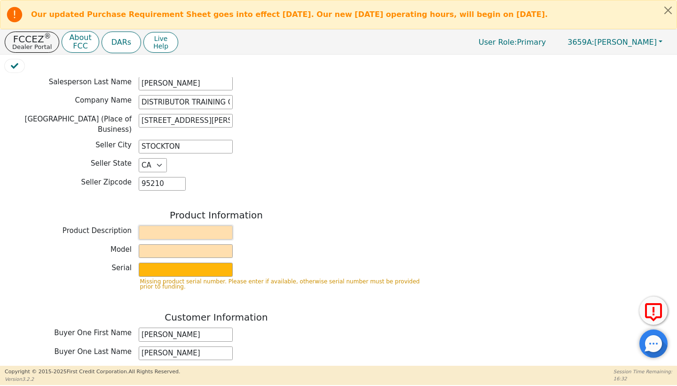
click at [158, 225] on input "text" at bounding box center [186, 232] width 94 height 14
type input "A"
type input "Kirby"
click at [170, 245] on input "text" at bounding box center [186, 251] width 94 height 14
drag, startPoint x: 195, startPoint y: 246, endPoint x: 109, endPoint y: 242, distance: 86.6
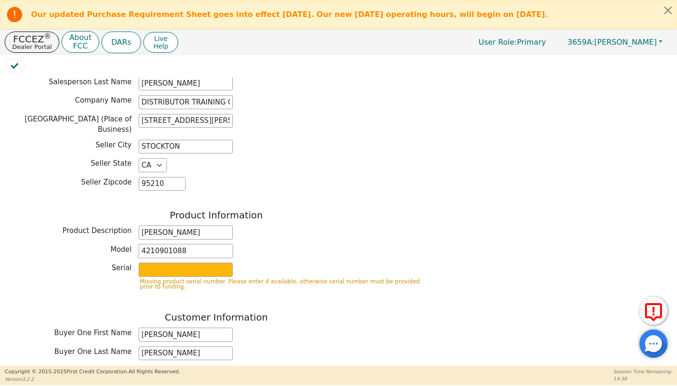
click at [109, 244] on div "Model 4210901088" at bounding box center [216, 251] width 423 height 14
type input "4210901088"
click at [147, 263] on input "text" at bounding box center [186, 269] width 94 height 14
paste input "4210901088"
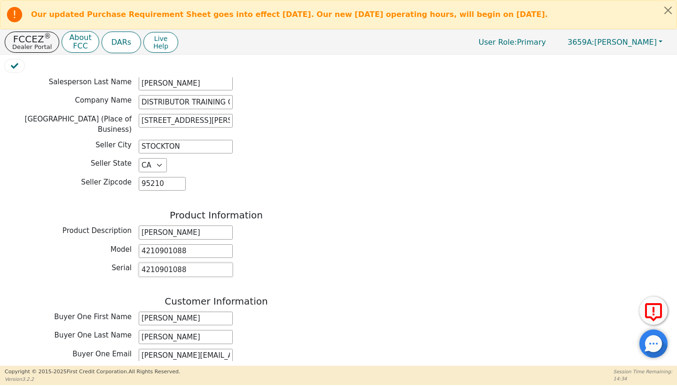
type input "4210901088"
click at [188, 244] on input "4210901088" at bounding box center [186, 251] width 94 height 14
type input "4"
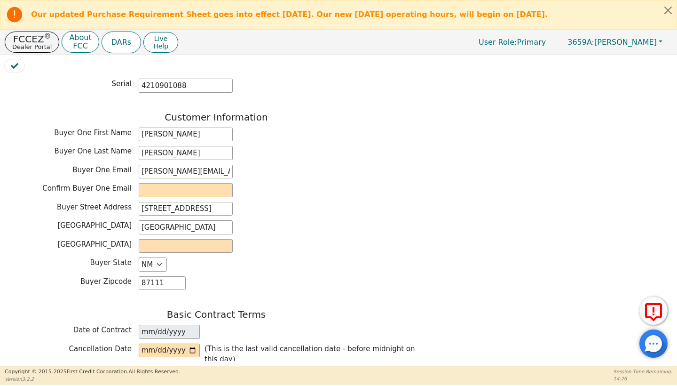
scroll to position [458, 0]
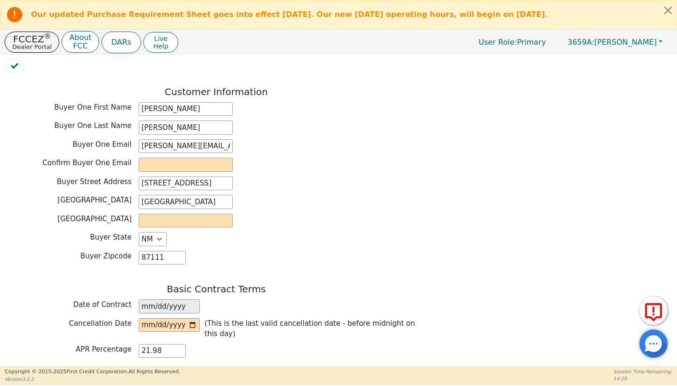
type input "avail 2"
type input "andrea.thompson47@yahoo.com"
click at [175, 214] on input "text" at bounding box center [186, 221] width 94 height 14
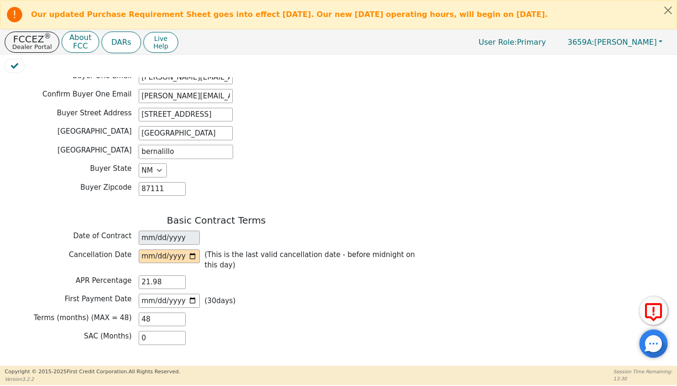
scroll to position [532, 0]
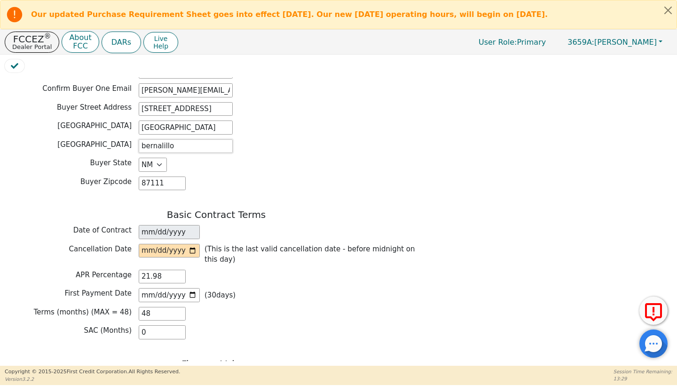
type input "bernalillo"
click at [157, 246] on input "date" at bounding box center [169, 251] width 61 height 14
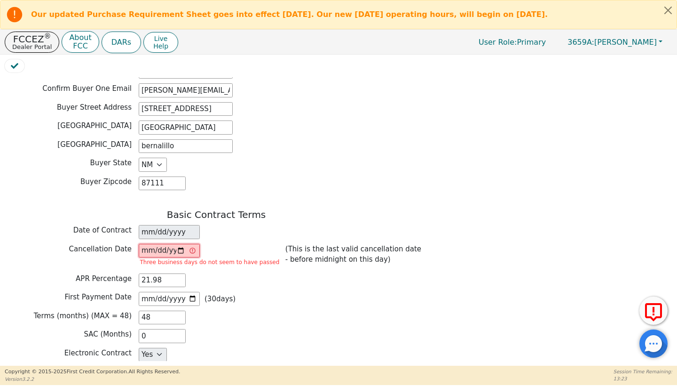
type input "2025-09-10"
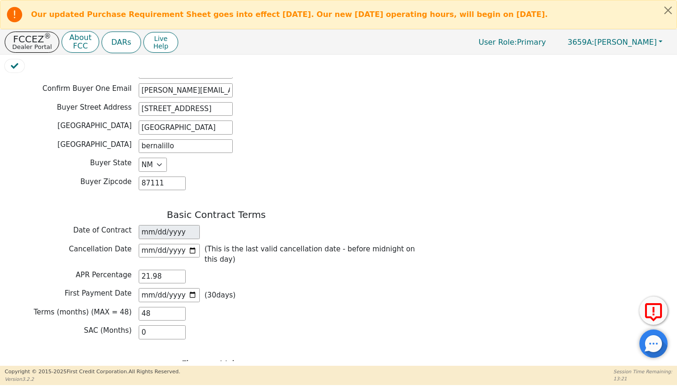
click at [222, 260] on div "Basic Contract Terms Date of Contract 2025-09-06 Cancellation Date 2025-09-10 (…" at bounding box center [216, 276] width 423 height 135
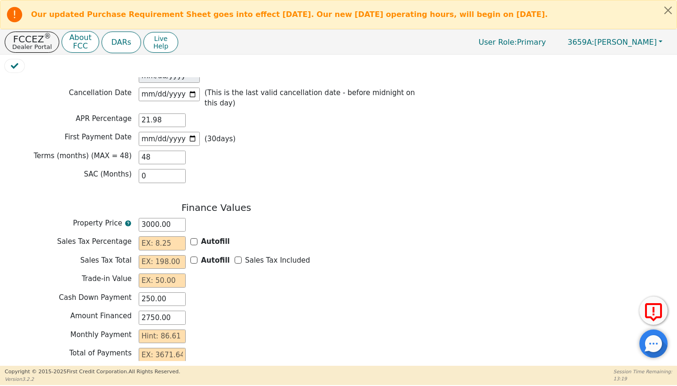
scroll to position [691, 0]
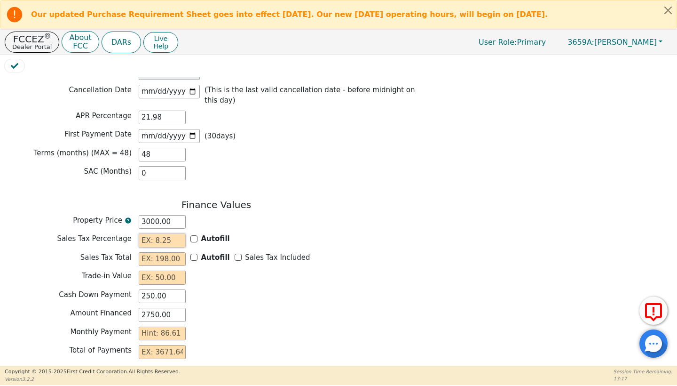
click at [174, 234] on input "text" at bounding box center [162, 240] width 47 height 14
type input "0.00"
click at [165, 253] on input "text" at bounding box center [162, 259] width 47 height 14
type input "1"
type input "2751.00"
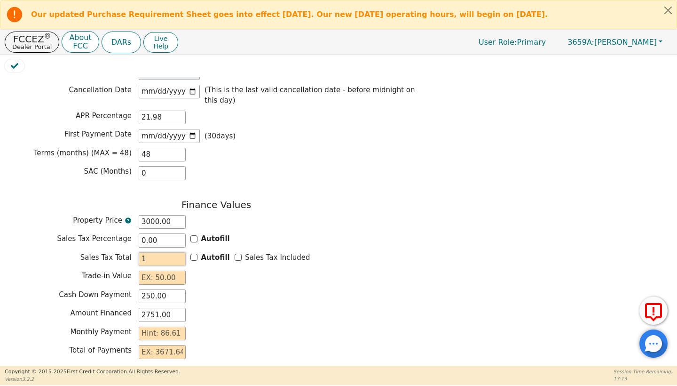
type input "19"
type input "2769.00"
type input "198"
type input "2948.00"
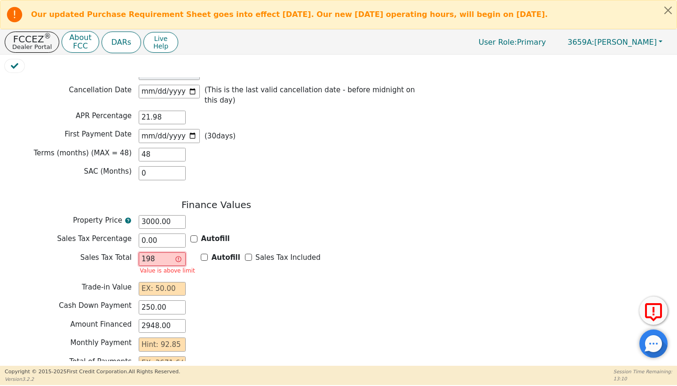
type input "19"
type input "2769.00"
type input "1"
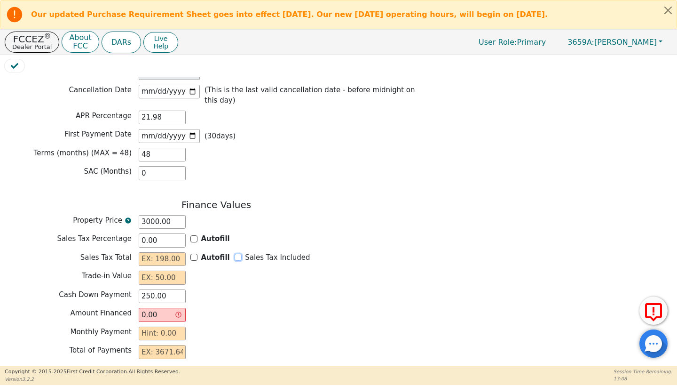
click at [235, 254] on input "Sales Tax Included" at bounding box center [238, 257] width 7 height 7
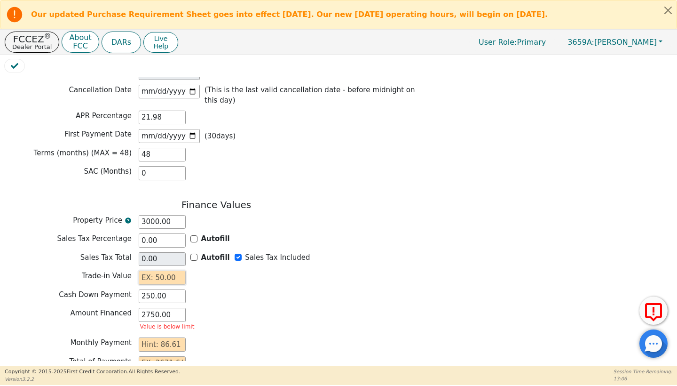
click at [151, 274] on input "text" at bounding box center [162, 277] width 47 height 14
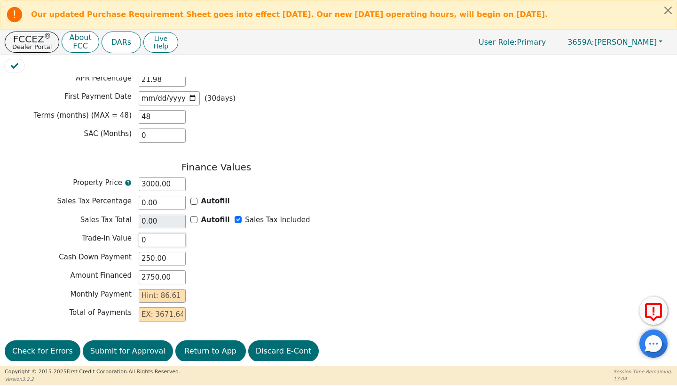
scroll to position [728, 0]
click at [153, 289] on input "text" at bounding box center [162, 296] width 47 height 14
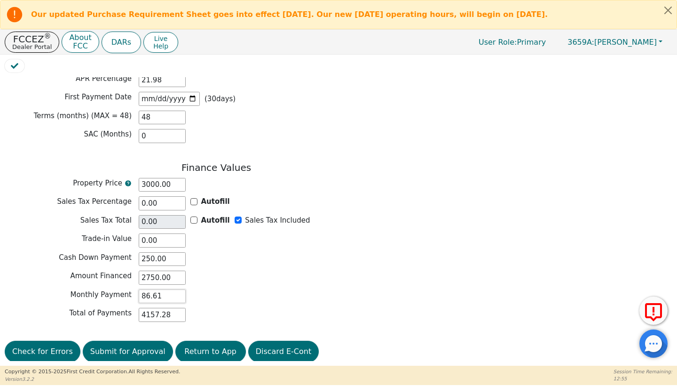
scroll to position [0, 0]
click at [127, 341] on button "Submit for Approval" at bounding box center [128, 352] width 90 height 22
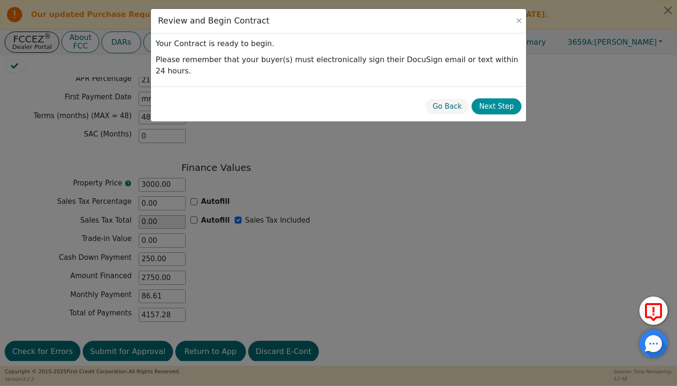
click at [501, 98] on button "Next Step" at bounding box center [497, 106] width 50 height 16
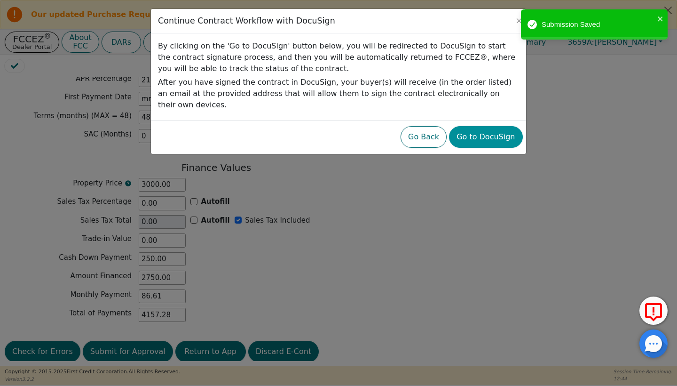
click at [488, 130] on button "Go to DocuSign" at bounding box center [485, 137] width 73 height 22
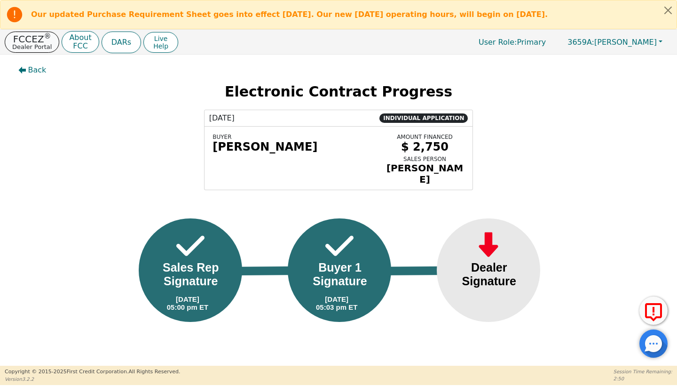
click at [21, 40] on p "FCCEZ ®" at bounding box center [32, 38] width 40 height 9
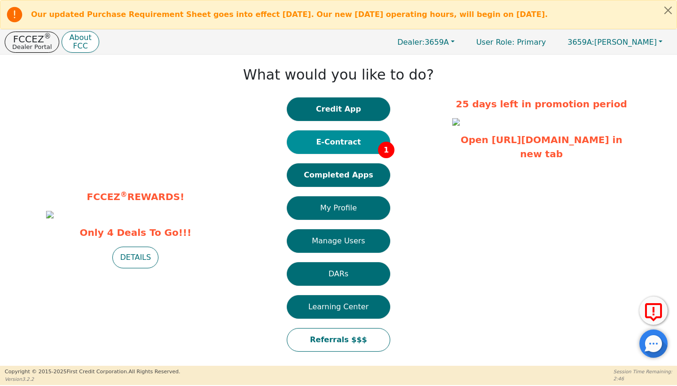
click at [358, 145] on button "E-Contract 1" at bounding box center [338, 142] width 103 height 24
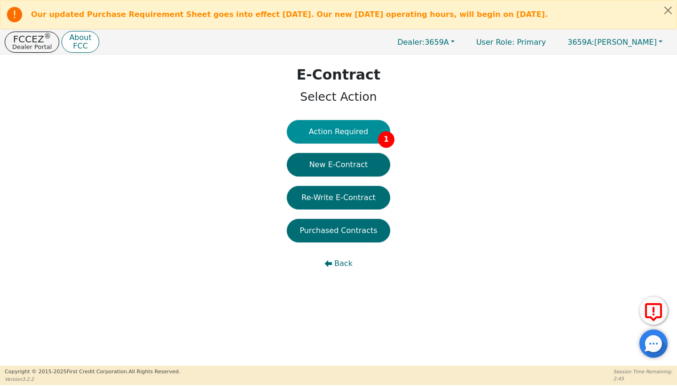
click at [343, 119] on div "E-Contract Select Action Action Required 1 New E-Contract Re-Write E-Contract P…" at bounding box center [338, 172] width 677 height 235
click at [361, 117] on div "E-Contract Select Action Action Required 1 New E-Contract Re-Write E-Contract P…" at bounding box center [338, 172] width 677 height 235
click at [362, 125] on button "Action Required 1" at bounding box center [338, 132] width 103 height 24
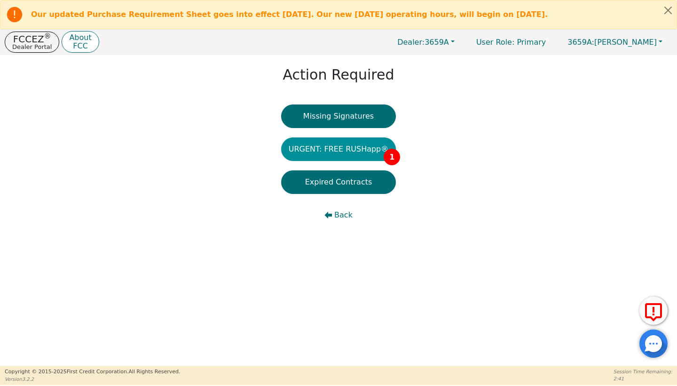
click at [359, 152] on button "URGENT: FREE RUSHapp® 1" at bounding box center [338, 149] width 115 height 24
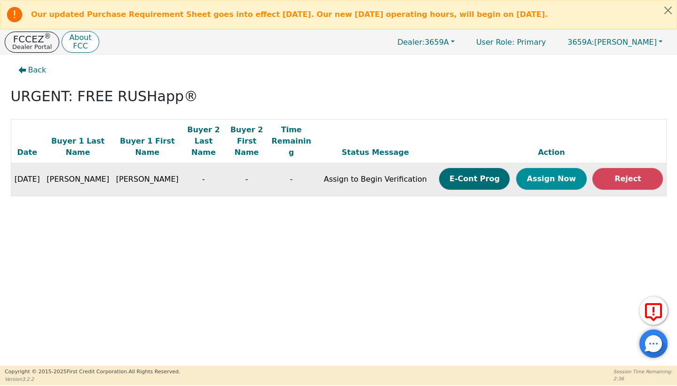
click at [532, 168] on button "Assign Now" at bounding box center [551, 179] width 71 height 22
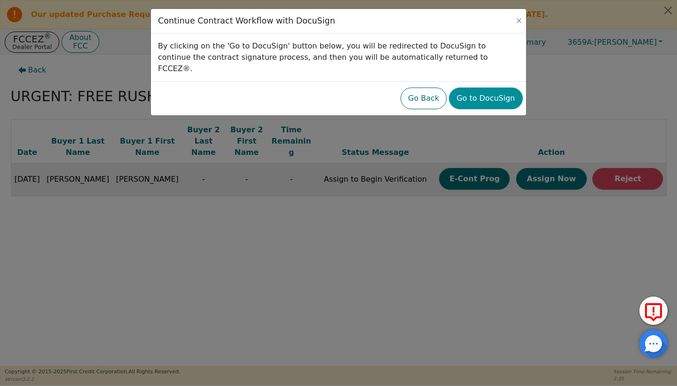
click at [497, 87] on button "Go to DocuSign" at bounding box center [485, 98] width 73 height 22
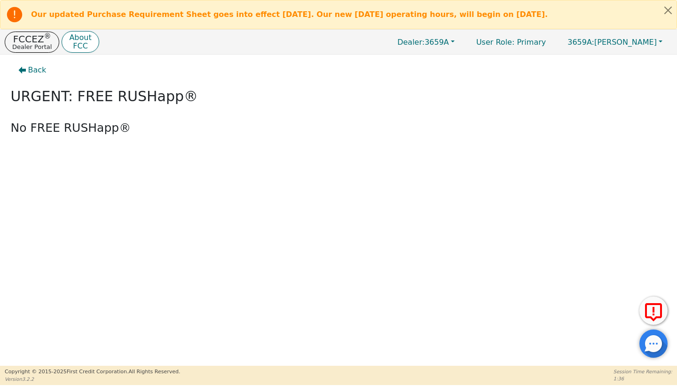
click at [656, 312] on icon at bounding box center [654, 313] width 23 height 24
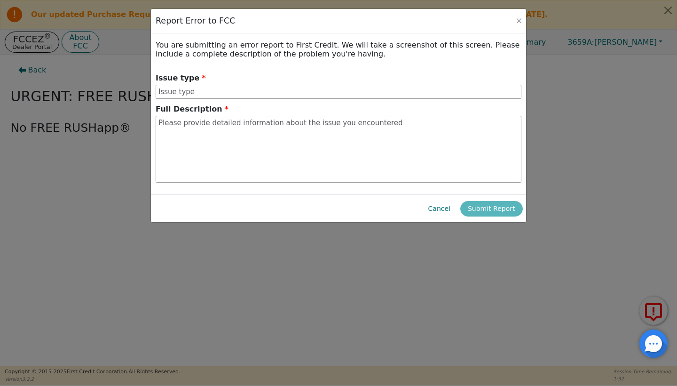
click at [526, 230] on div "Report Error to FCC You are submitting an error report to First Credit. We will…" at bounding box center [338, 193] width 677 height 386
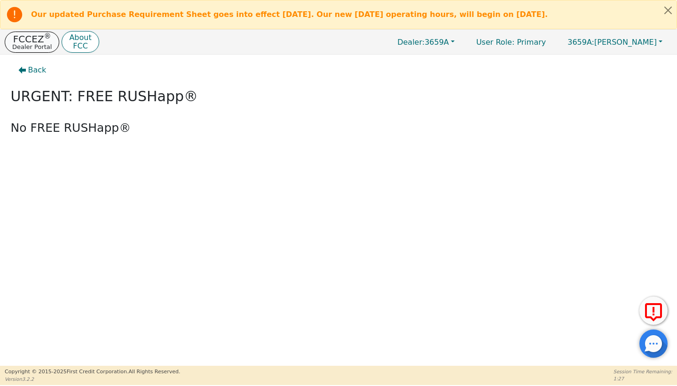
click at [38, 38] on p "FCCEZ ®" at bounding box center [32, 38] width 40 height 9
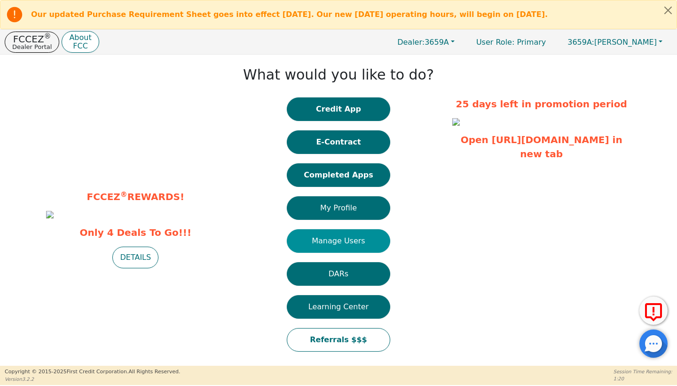
click at [340, 233] on button "Manage Users" at bounding box center [338, 241] width 103 height 24
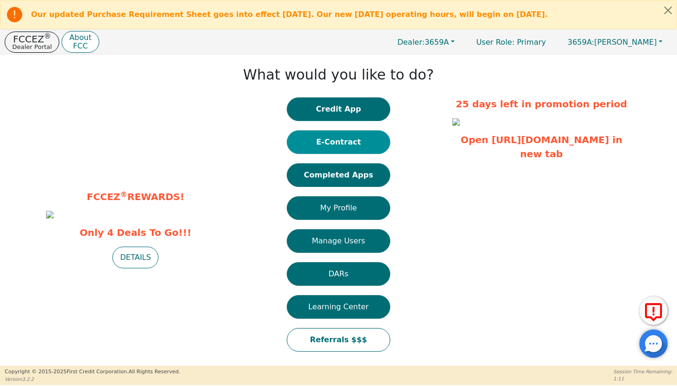
click at [298, 149] on button "E-Contract" at bounding box center [338, 142] width 103 height 24
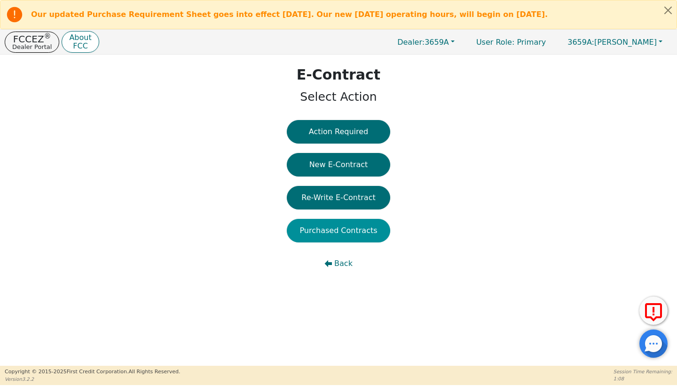
click at [312, 231] on button "Purchased Contracts" at bounding box center [338, 231] width 103 height 24
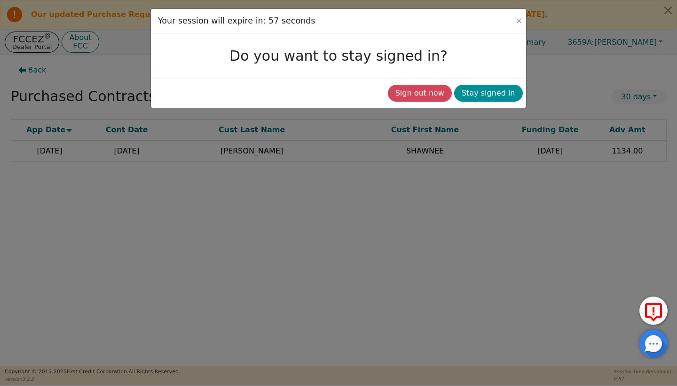
click at [489, 92] on button "Stay signed in" at bounding box center [488, 93] width 69 height 17
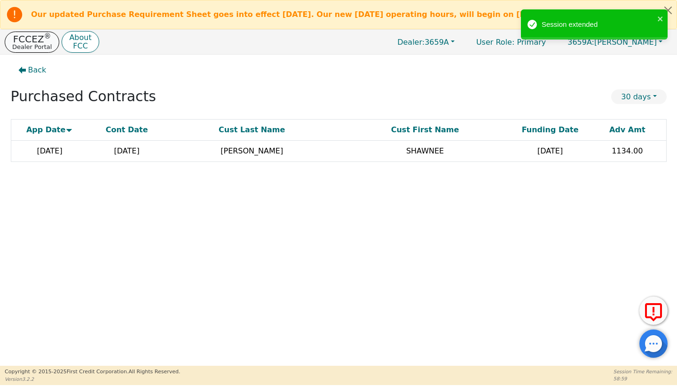
click at [12, 39] on p "FCCEZ ®" at bounding box center [32, 38] width 40 height 9
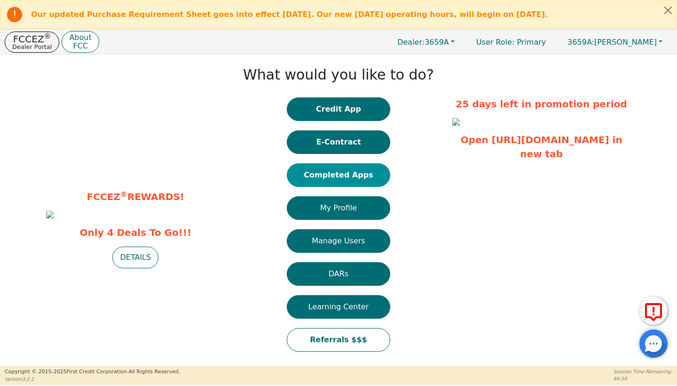
click at [346, 175] on button "Completed Apps" at bounding box center [338, 175] width 103 height 24
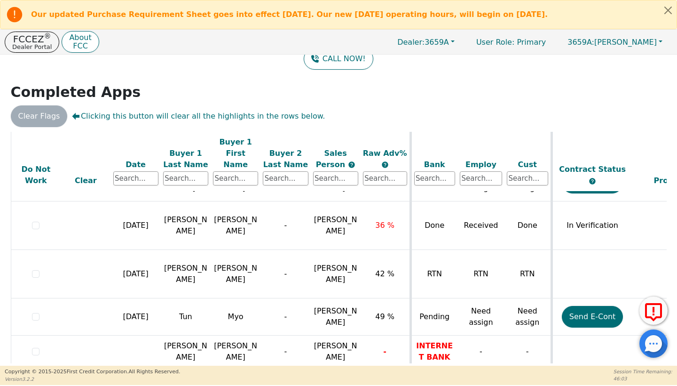
scroll to position [998, 0]
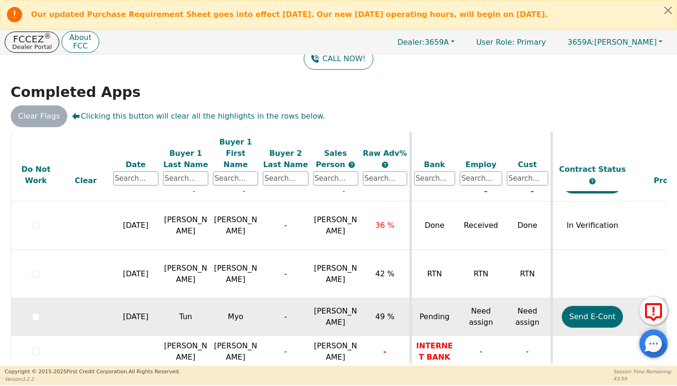
scroll to position [998, 0]
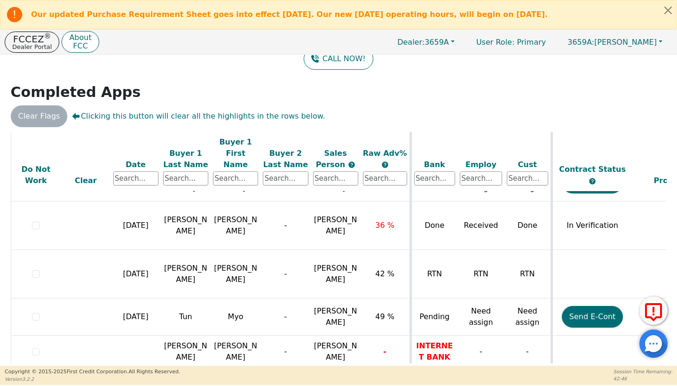
scroll to position [998, 0]
